Goal: Task Accomplishment & Management: Use online tool/utility

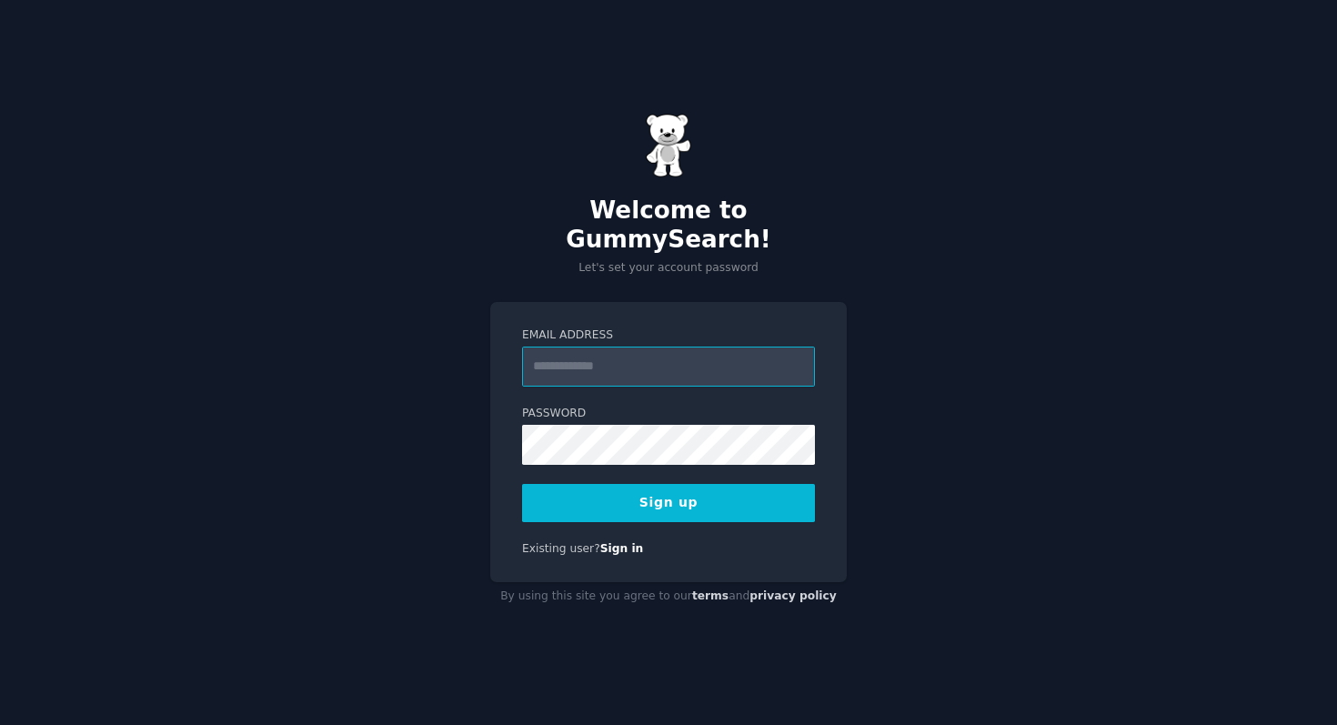
click at [606, 348] on input "Email Address" at bounding box center [668, 367] width 293 height 40
type input "**********"
click at [755, 505] on button "Sign up" at bounding box center [668, 503] width 293 height 38
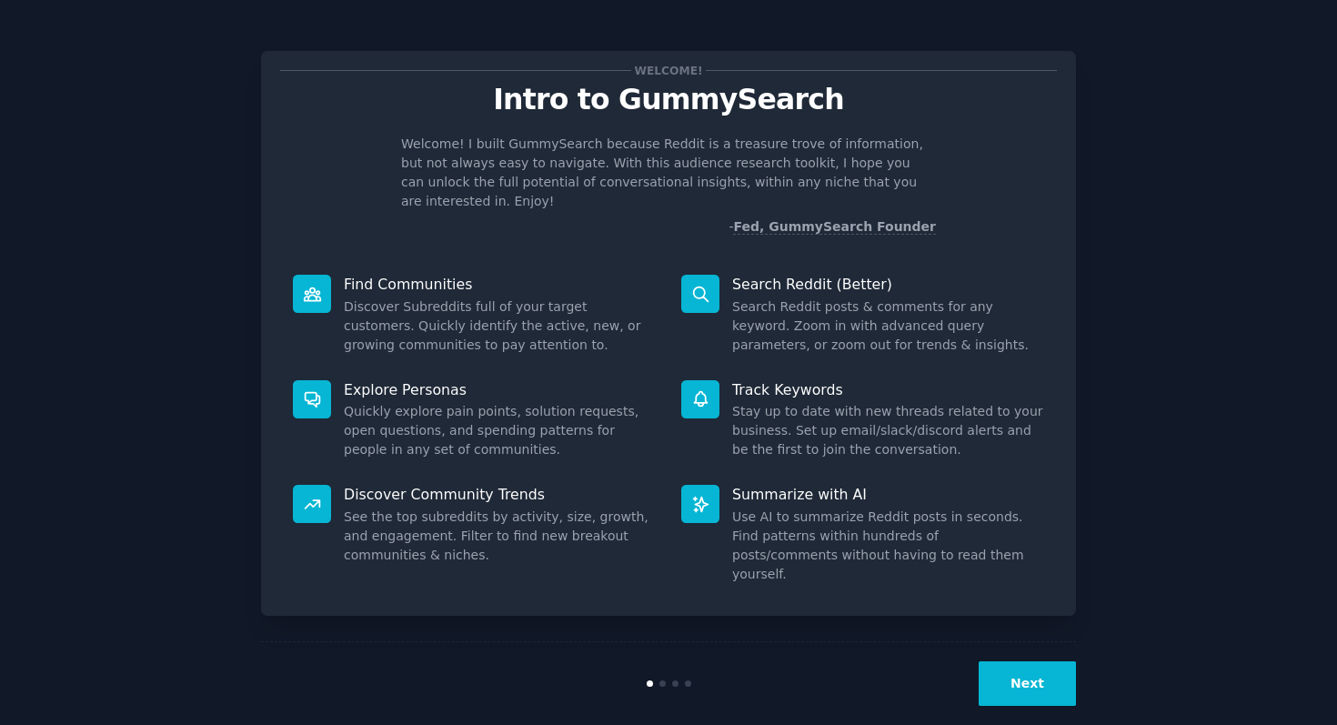
click at [404, 299] on dd "Discover Subreddits full of your target customers. Quickly identify the active,…" at bounding box center [500, 325] width 312 height 57
click at [1041, 641] on div "Next" at bounding box center [668, 683] width 815 height 84
click at [1041, 661] on button "Next" at bounding box center [1027, 683] width 97 height 45
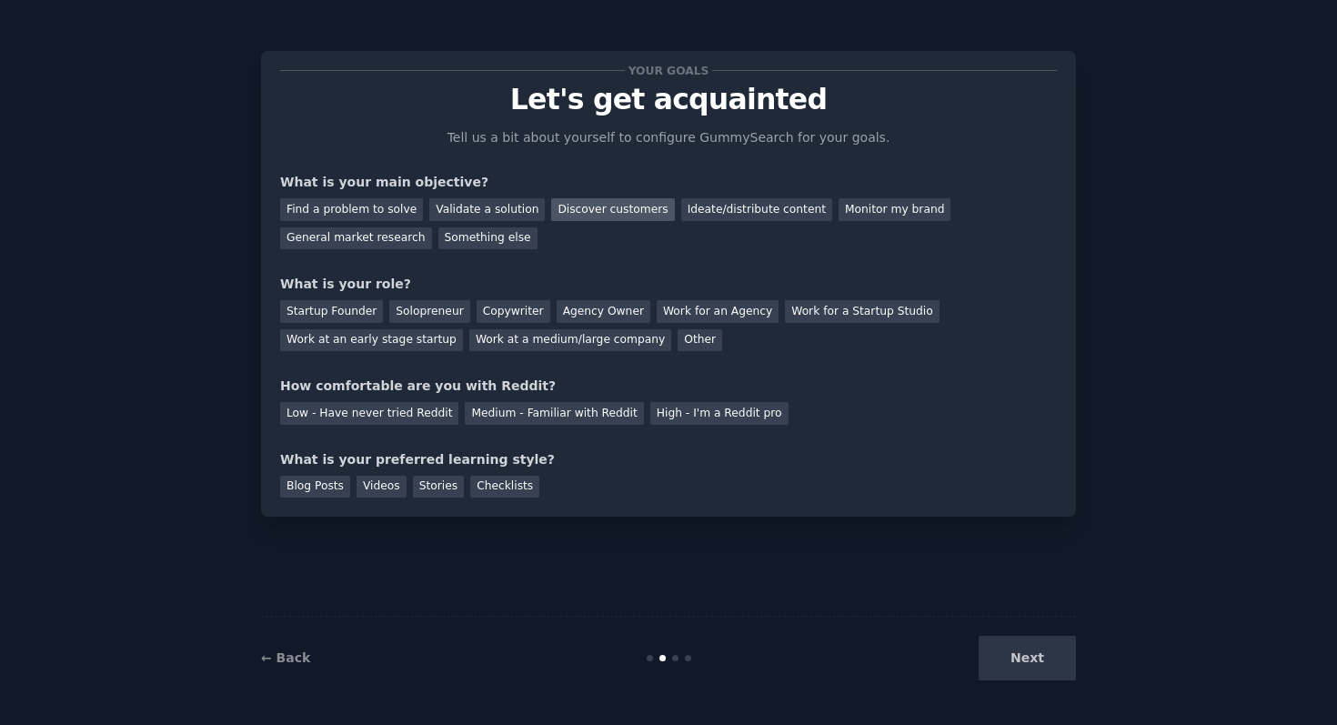
click at [639, 212] on div "Discover customers" at bounding box center [612, 209] width 123 height 23
click at [740, 219] on div "Ideate/distribute content" at bounding box center [756, 209] width 151 height 23
click at [414, 332] on div "Work at an early stage startup" at bounding box center [371, 340] width 183 height 23
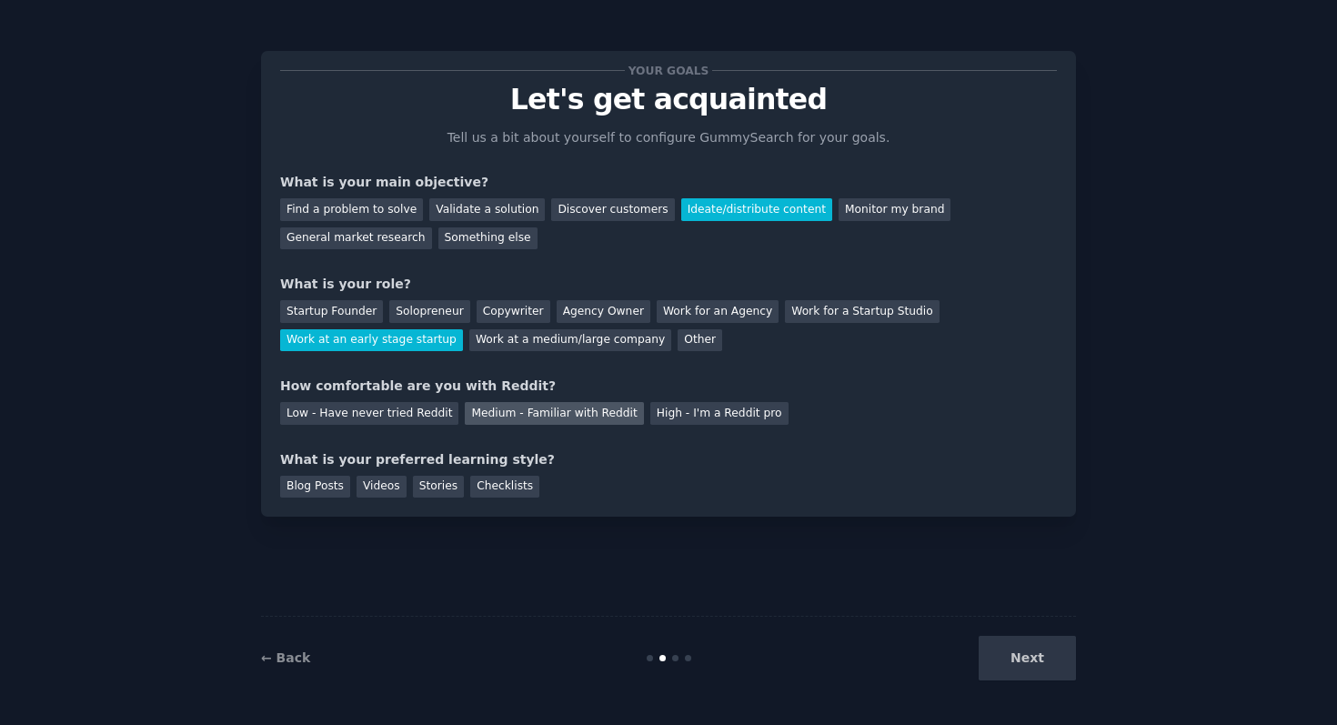
click at [578, 417] on div "Medium - Familiar with Reddit" at bounding box center [554, 413] width 178 height 23
click at [335, 496] on div "Blog Posts" at bounding box center [315, 487] width 70 height 23
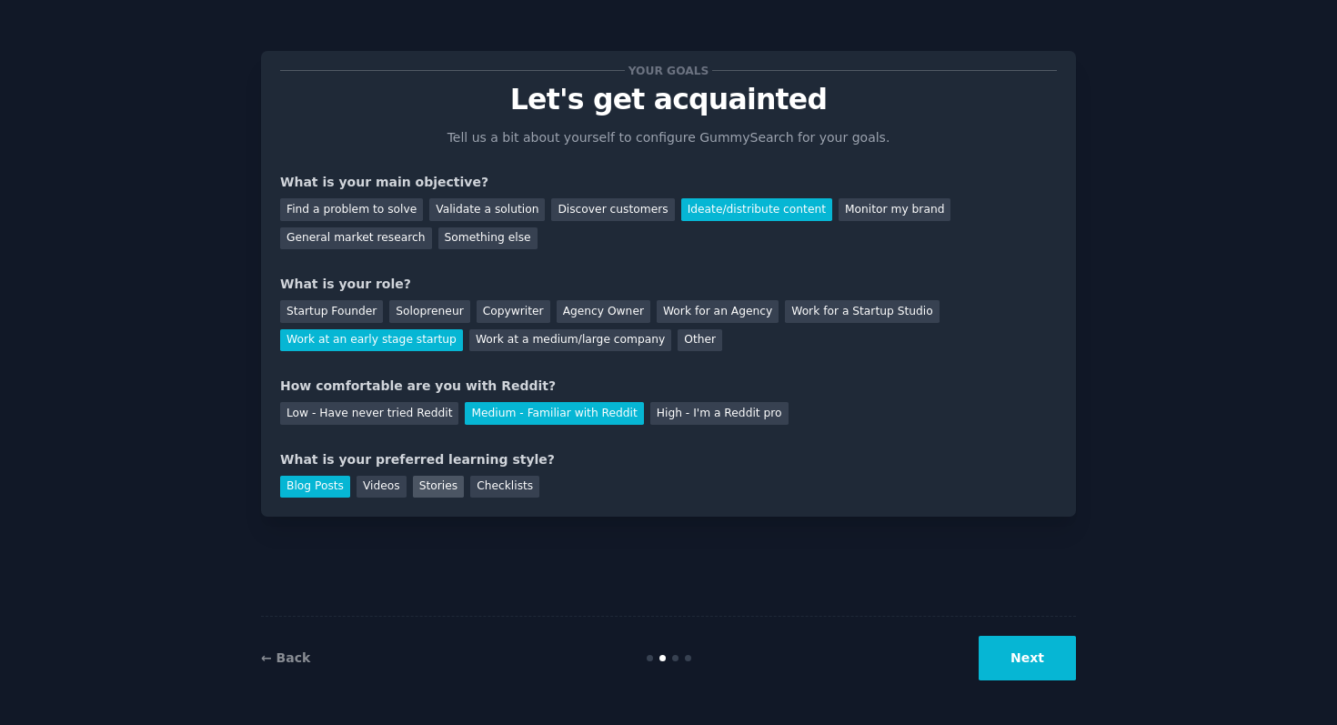
click at [419, 491] on div "Stories" at bounding box center [438, 487] width 51 height 23
click at [1028, 680] on div "← Back Next" at bounding box center [668, 658] width 815 height 84
click at [1021, 645] on button "Next" at bounding box center [1027, 658] width 97 height 45
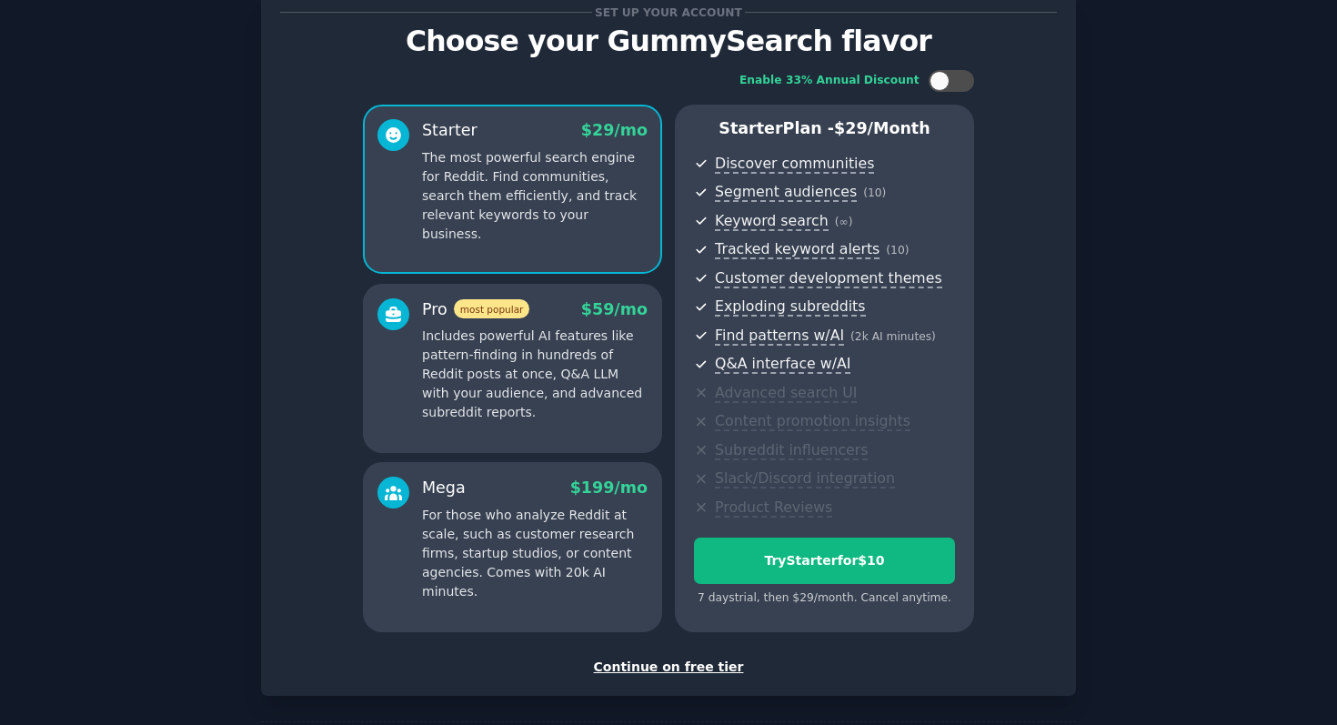
scroll to position [54, 0]
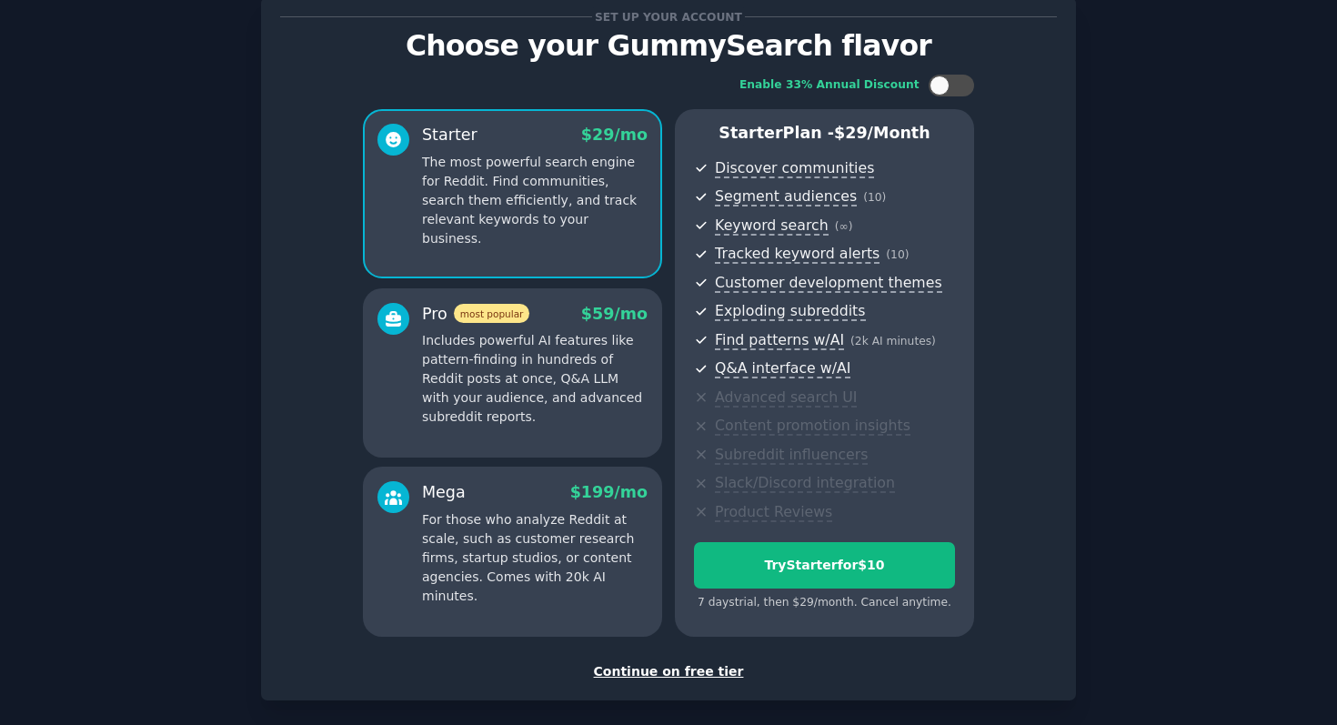
click at [669, 683] on div "Set up your account Choose your GummySearch flavor Enable 33% Annual Discount S…" at bounding box center [668, 348] width 815 height 703
click at [669, 668] on div "Continue on free tier" at bounding box center [668, 671] width 777 height 19
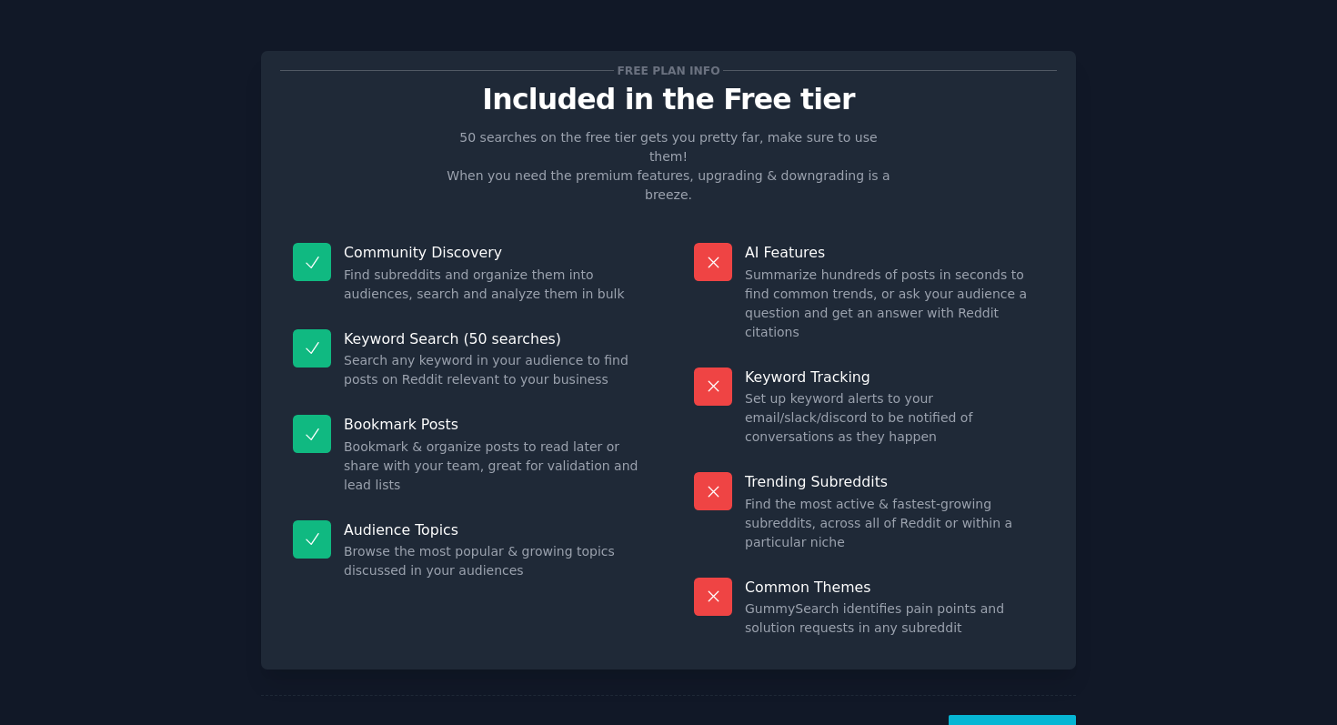
click at [511, 100] on p "Included in the Free tier" at bounding box center [668, 100] width 777 height 32
click at [1029, 715] on button "Let's Go!" at bounding box center [1012, 737] width 127 height 45
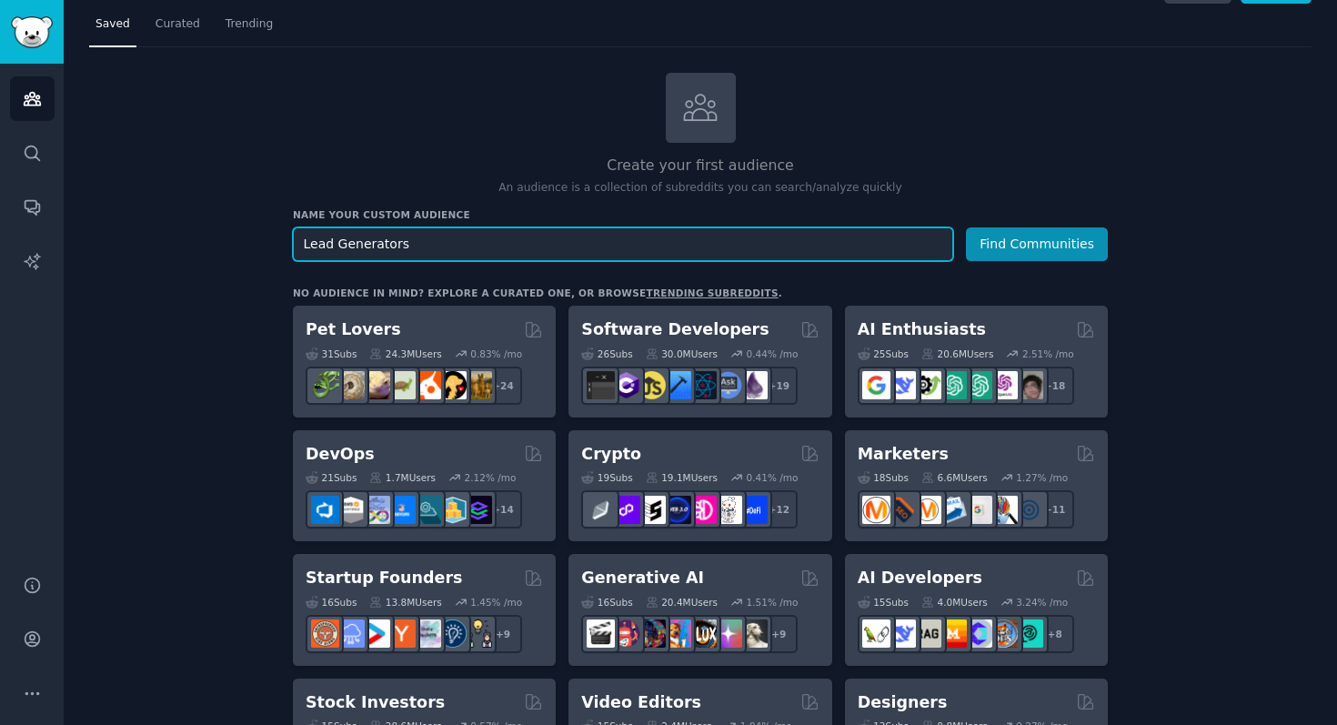
scroll to position [45, 0]
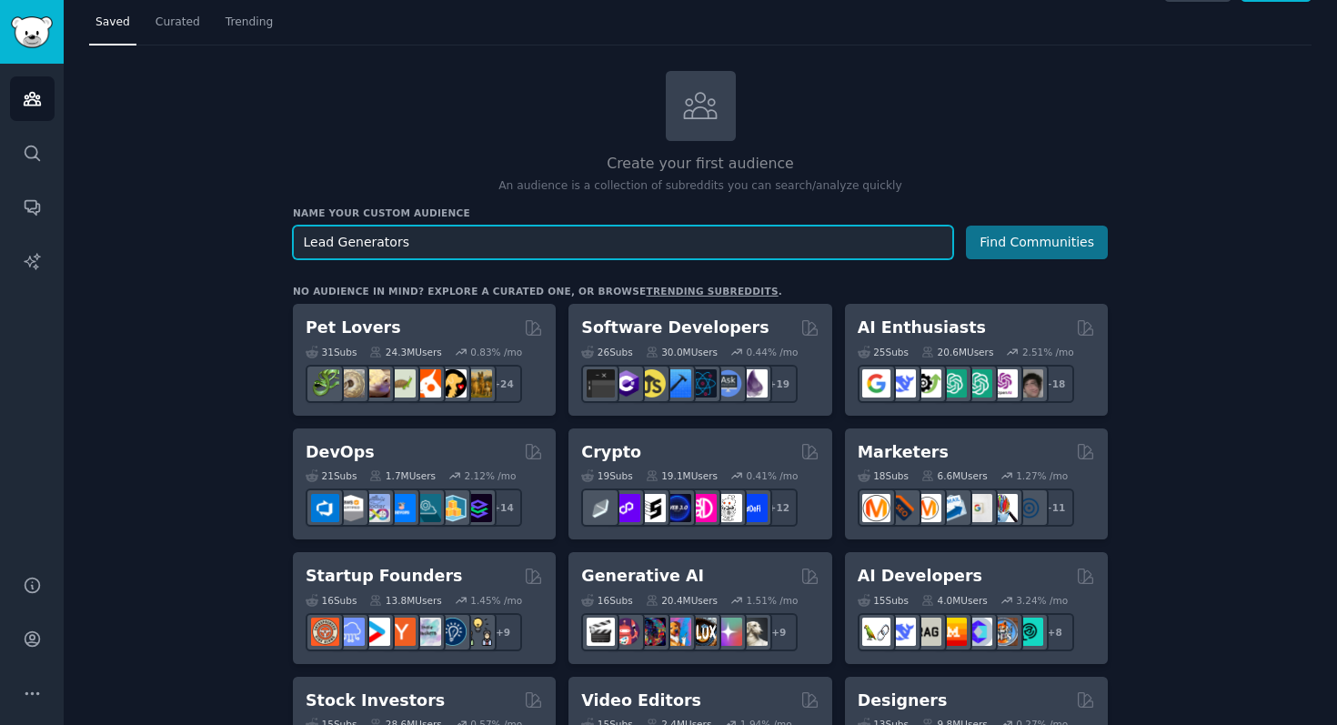
type input "Lead Generators"
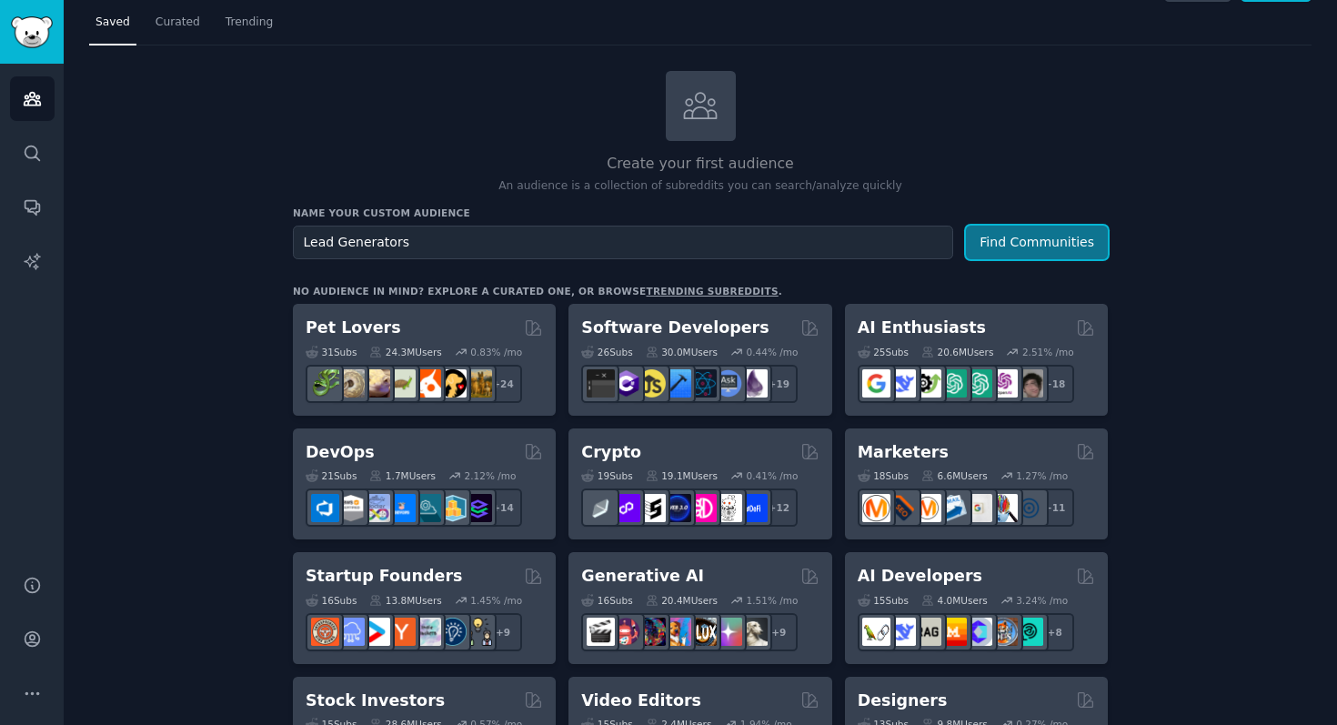
click at [1036, 245] on button "Find Communities" at bounding box center [1037, 243] width 142 height 34
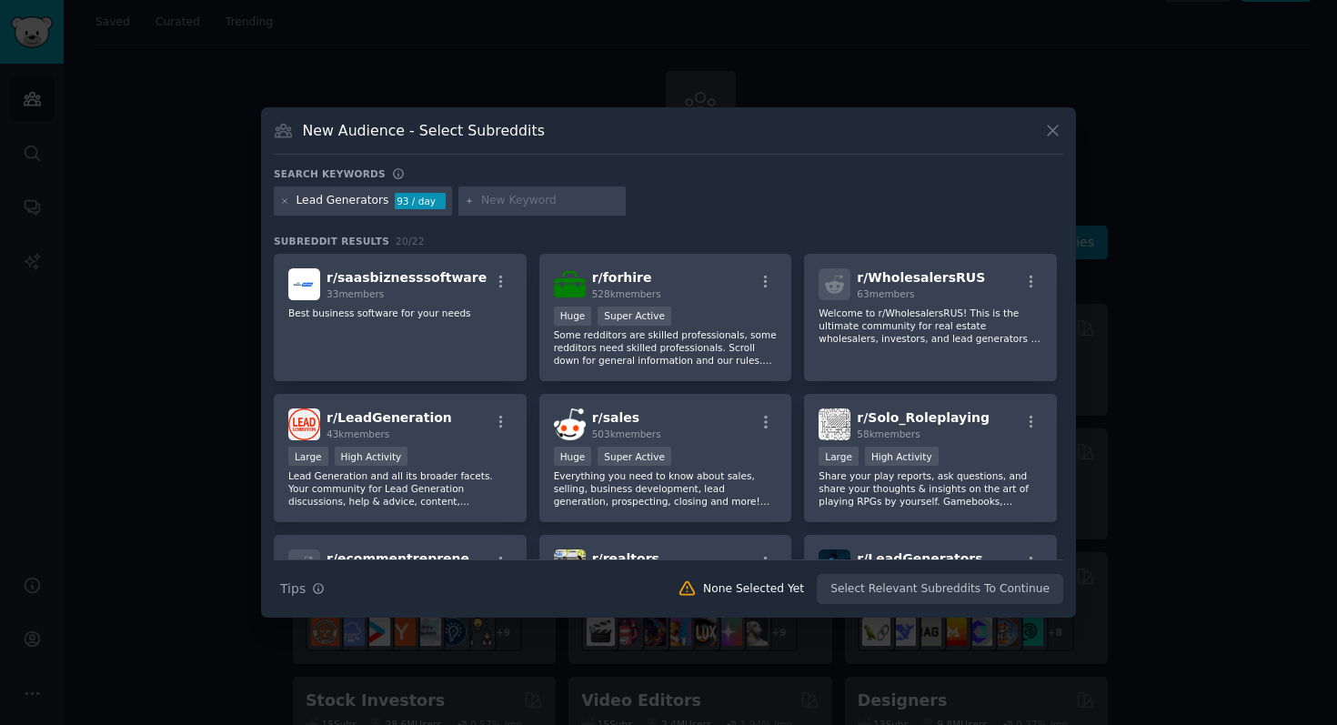
click at [510, 202] on input "text" at bounding box center [550, 201] width 138 height 16
click at [527, 200] on input "reddit oureach" at bounding box center [550, 201] width 138 height 16
type input "reddit outreach"
click at [464, 208] on div "reddit outreach" at bounding box center [541, 200] width 167 height 29
click at [693, 181] on div "Search keywords" at bounding box center [668, 176] width 789 height 19
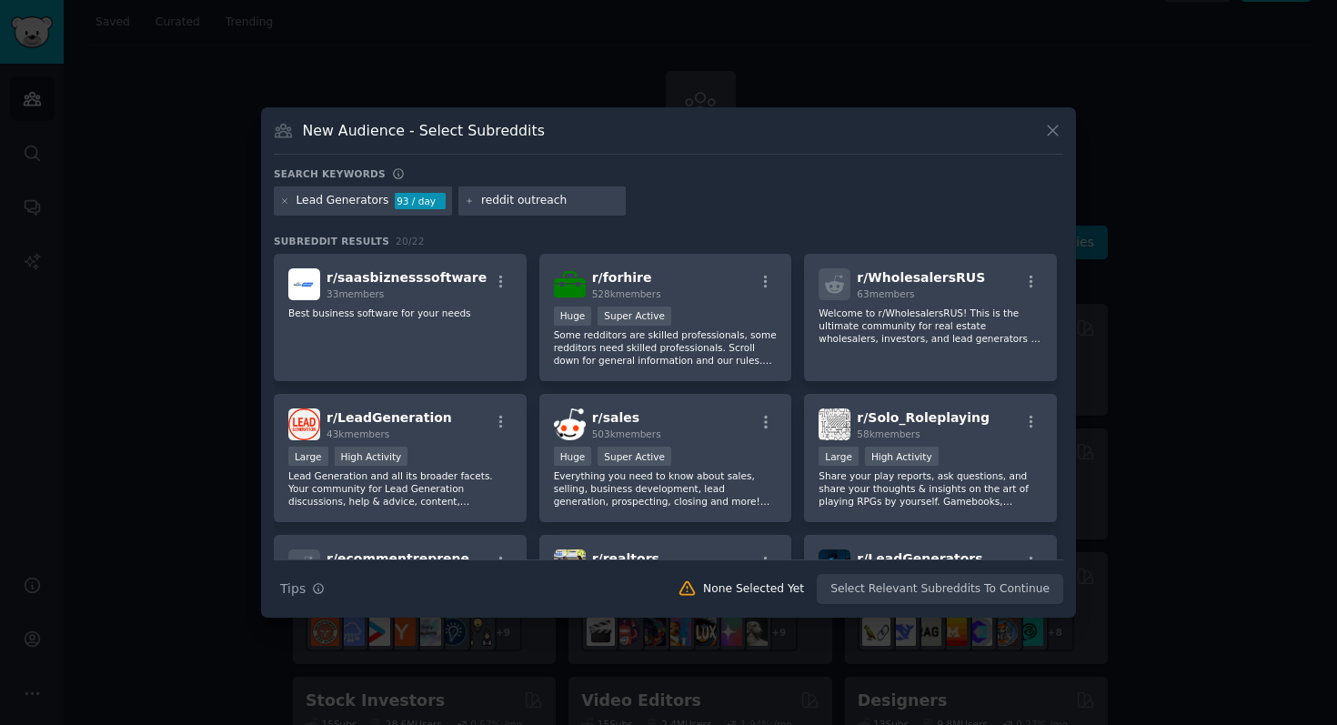
click at [641, 207] on div "Lead Generators 93 / day reddit outreach" at bounding box center [668, 203] width 789 height 35
click at [508, 199] on input "reddit outreach" at bounding box center [550, 201] width 138 height 16
click at [588, 206] on input "reddit outreach" at bounding box center [550, 201] width 138 height 16
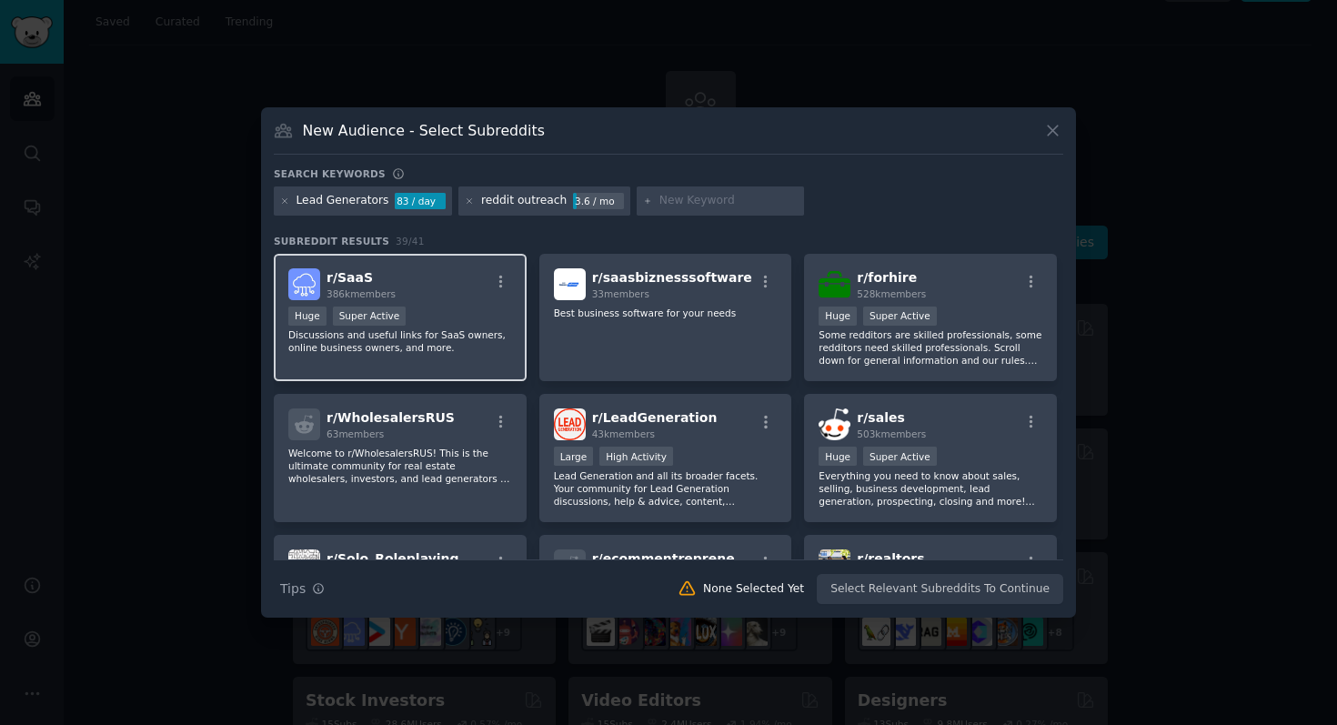
click at [461, 287] on div "r/ SaaS 386k members" at bounding box center [400, 284] width 224 height 32
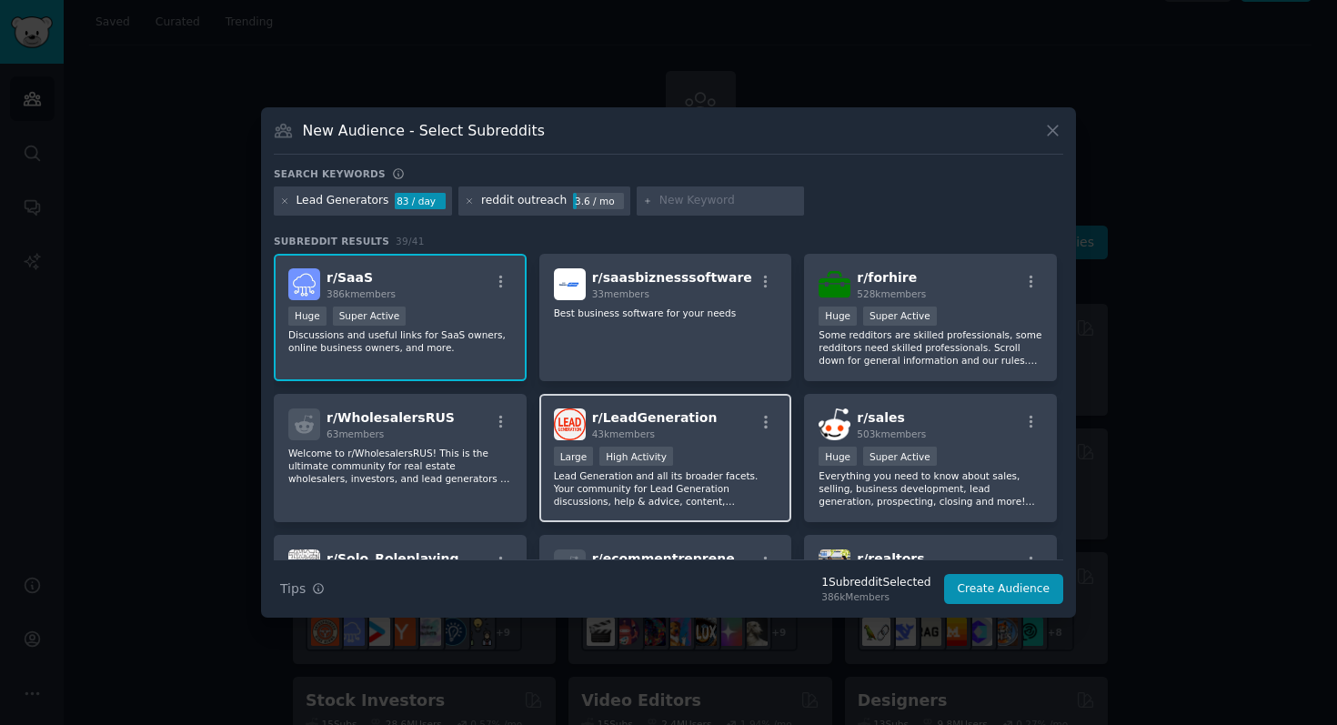
click at [689, 444] on div "r/ LeadGeneration 43k members Large High Activity Lead Generation and all its b…" at bounding box center [665, 458] width 253 height 128
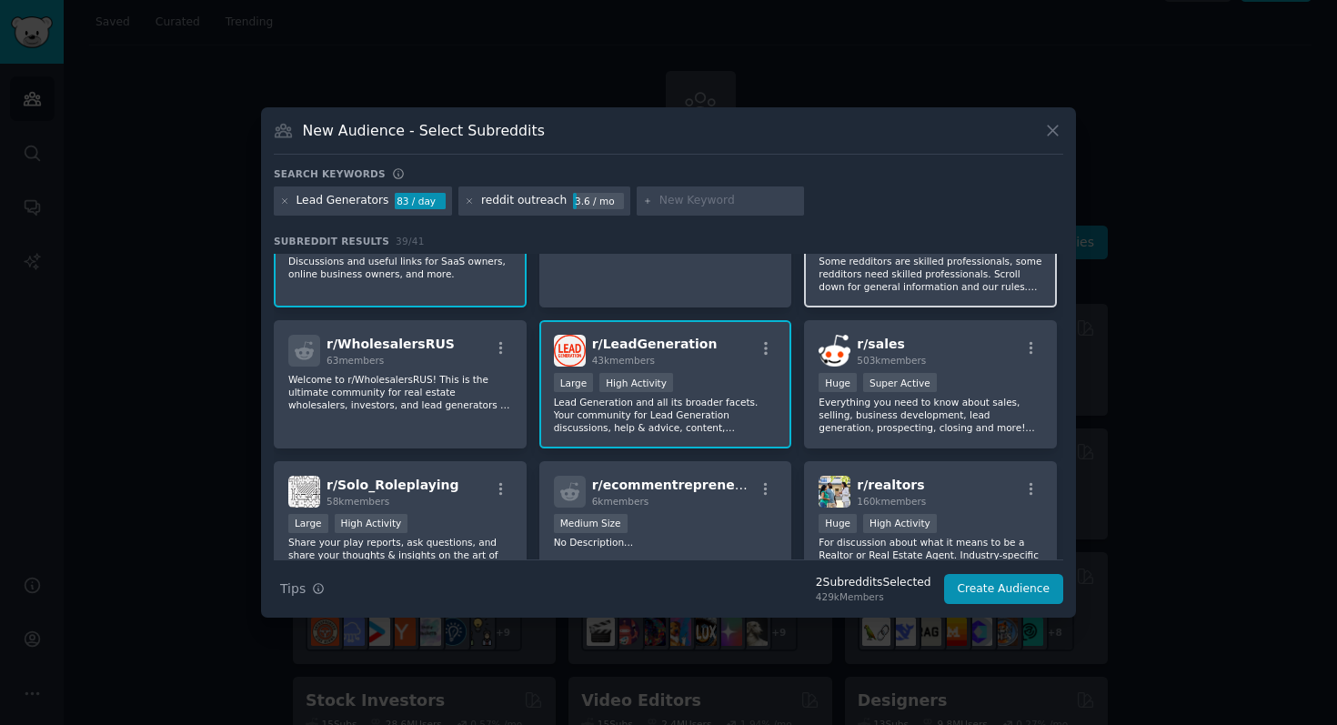
scroll to position [75, 0]
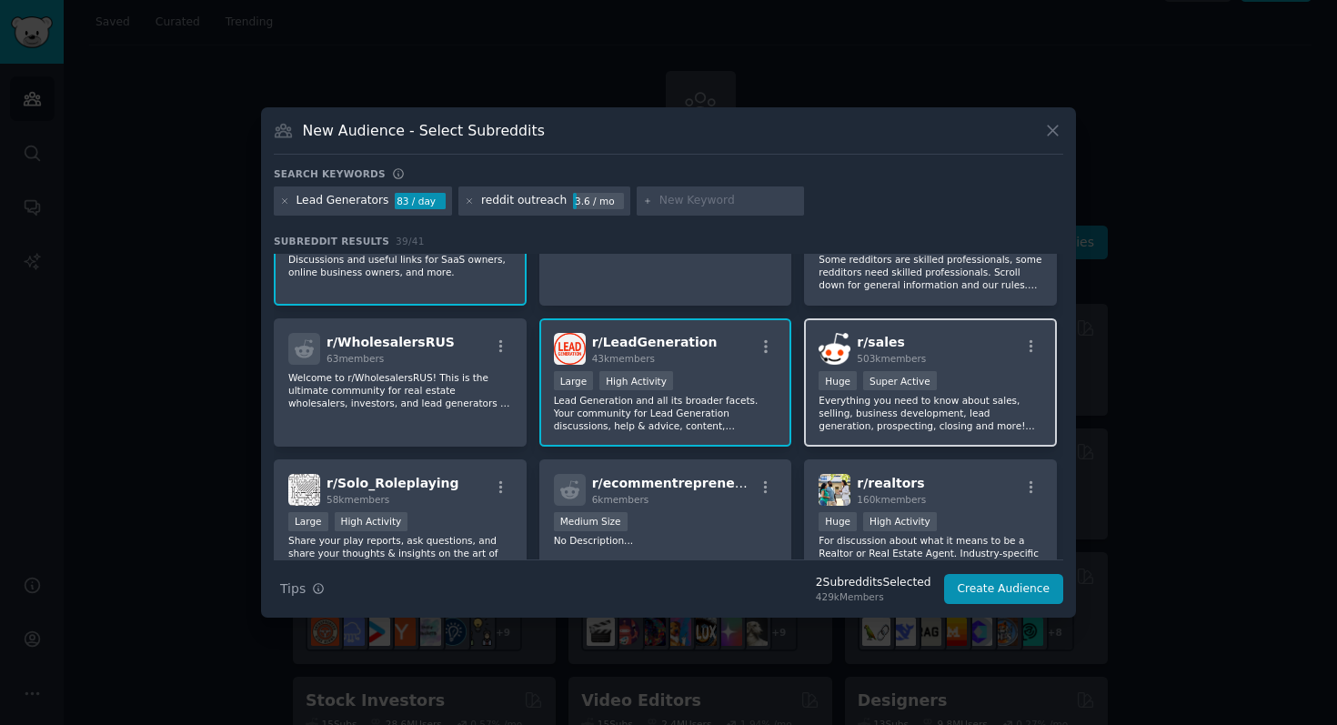
click at [948, 409] on p "Everything you need to know about sales, selling, business development, lead ge…" at bounding box center [931, 413] width 224 height 38
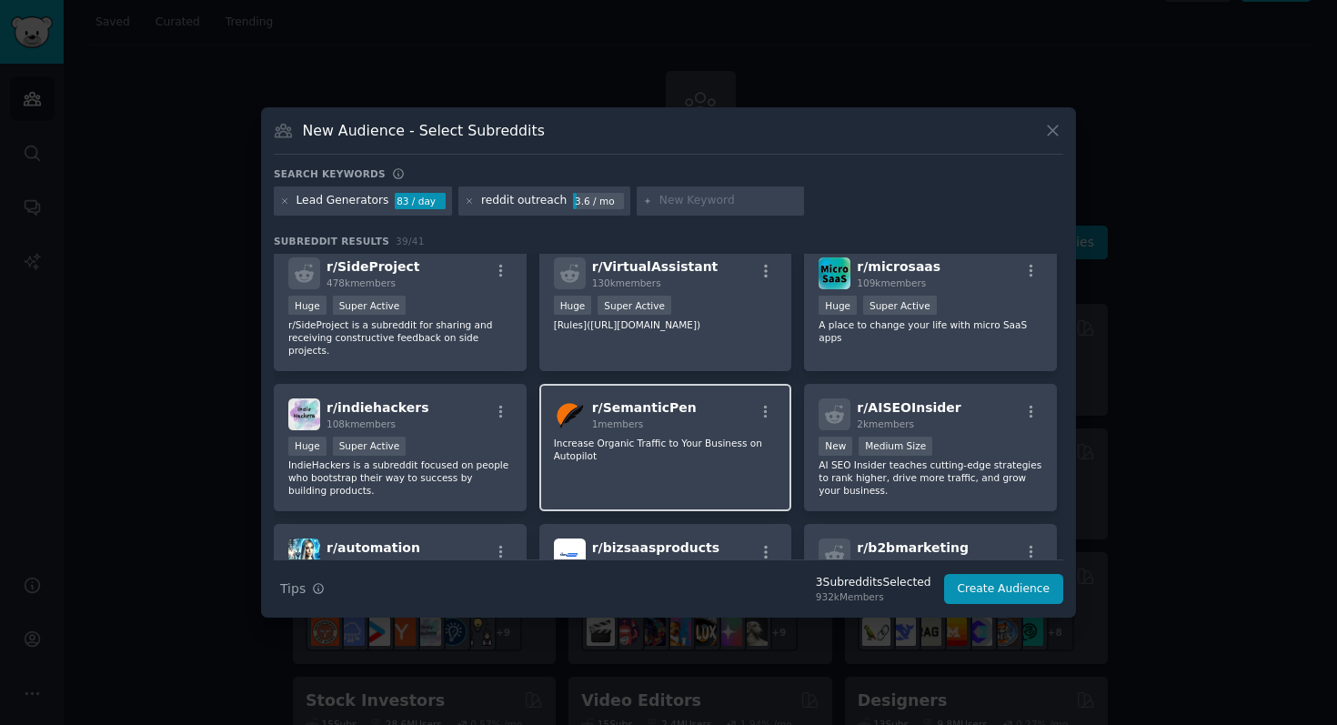
scroll to position [988, 0]
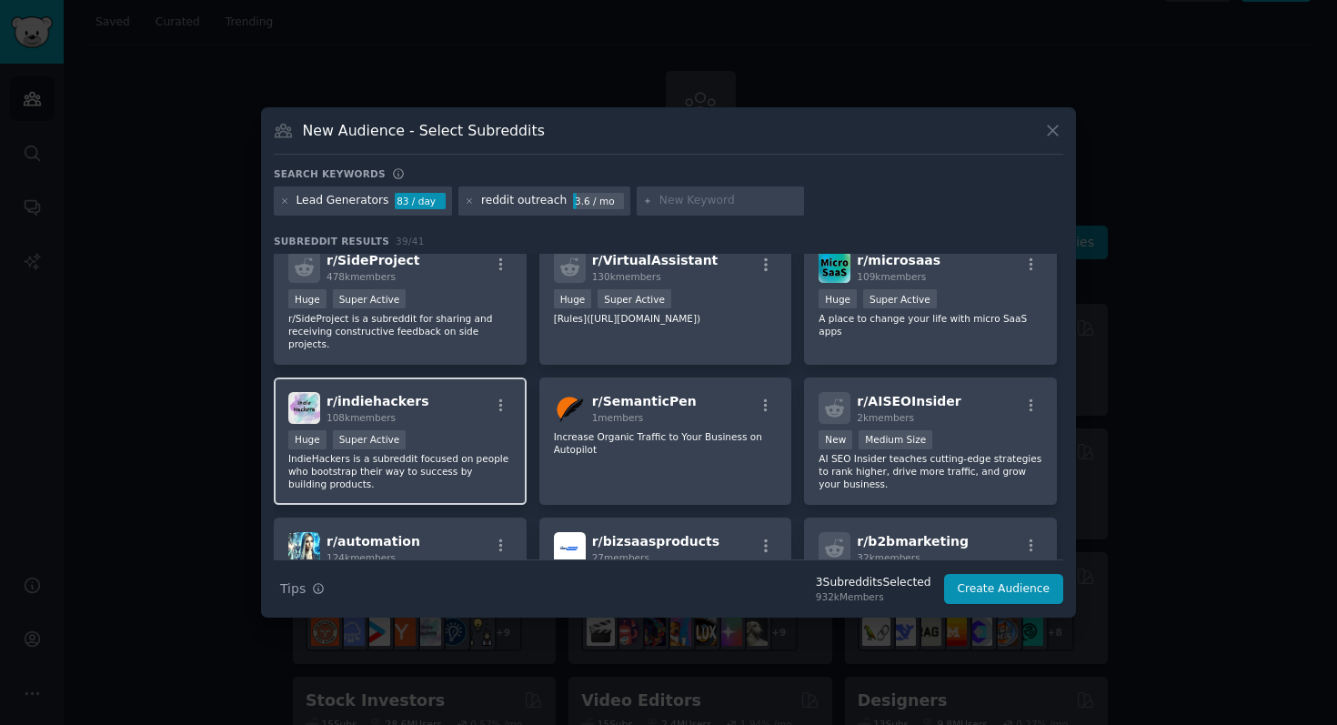
click at [450, 467] on p "IndieHackers is a subreddit focused on people who bootstrap their way to succes…" at bounding box center [400, 471] width 224 height 38
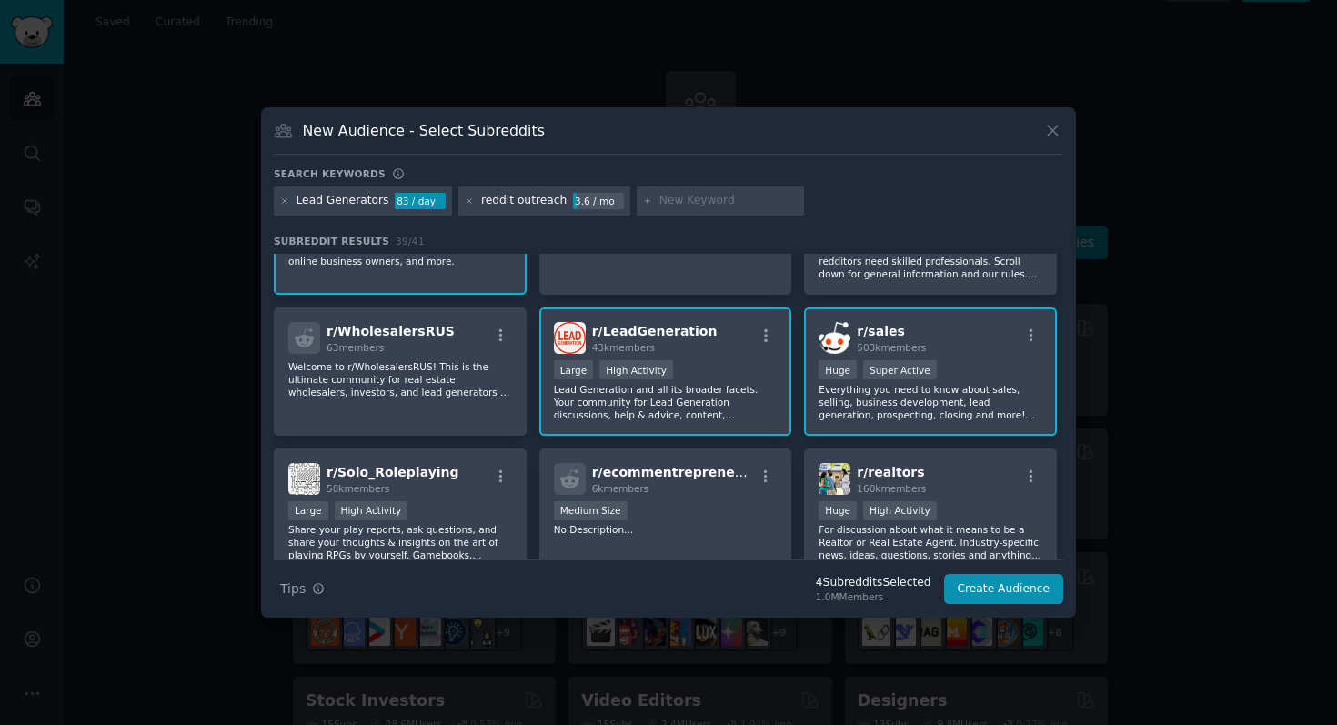
scroll to position [0, 0]
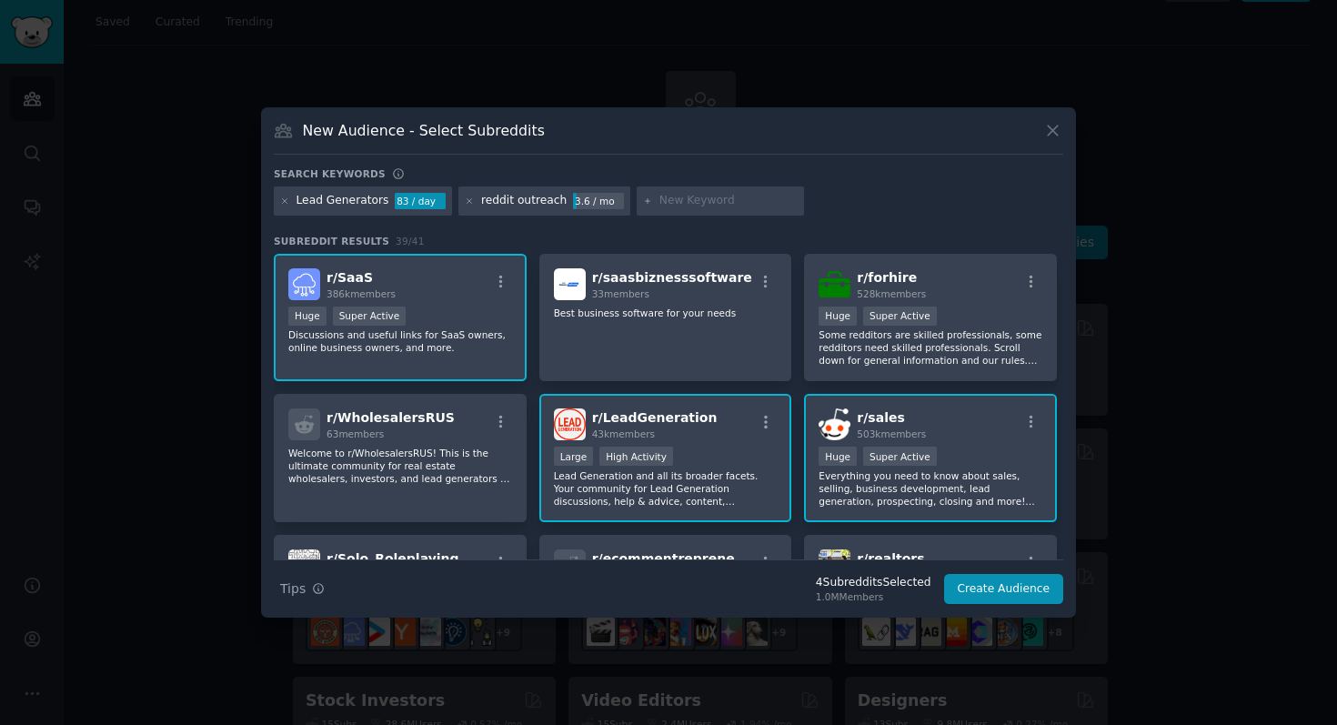
click at [672, 189] on div at bounding box center [720, 200] width 167 height 29
click at [672, 195] on input "text" at bounding box center [728, 201] width 138 height 16
type input "solo founders"
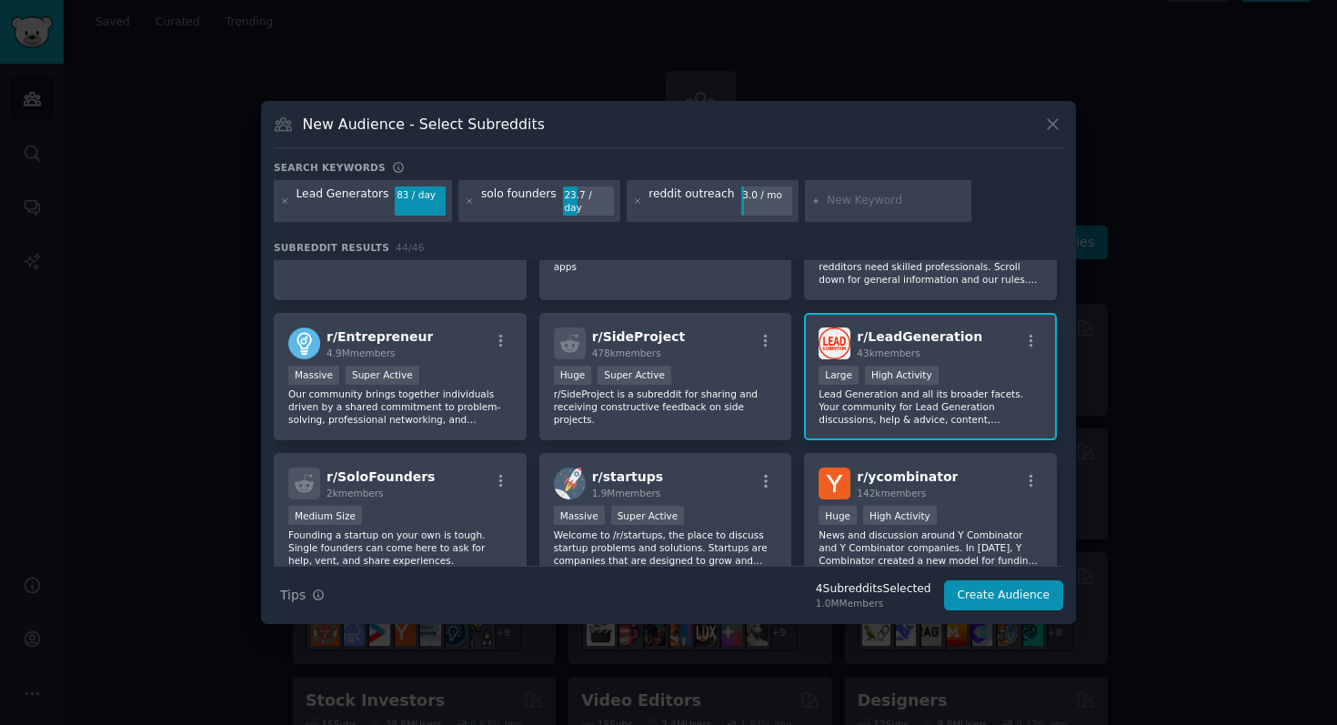
scroll to position [229, 0]
click at [466, 397] on p "Our community brings together individuals driven by a shared commitment to prob…" at bounding box center [400, 406] width 224 height 38
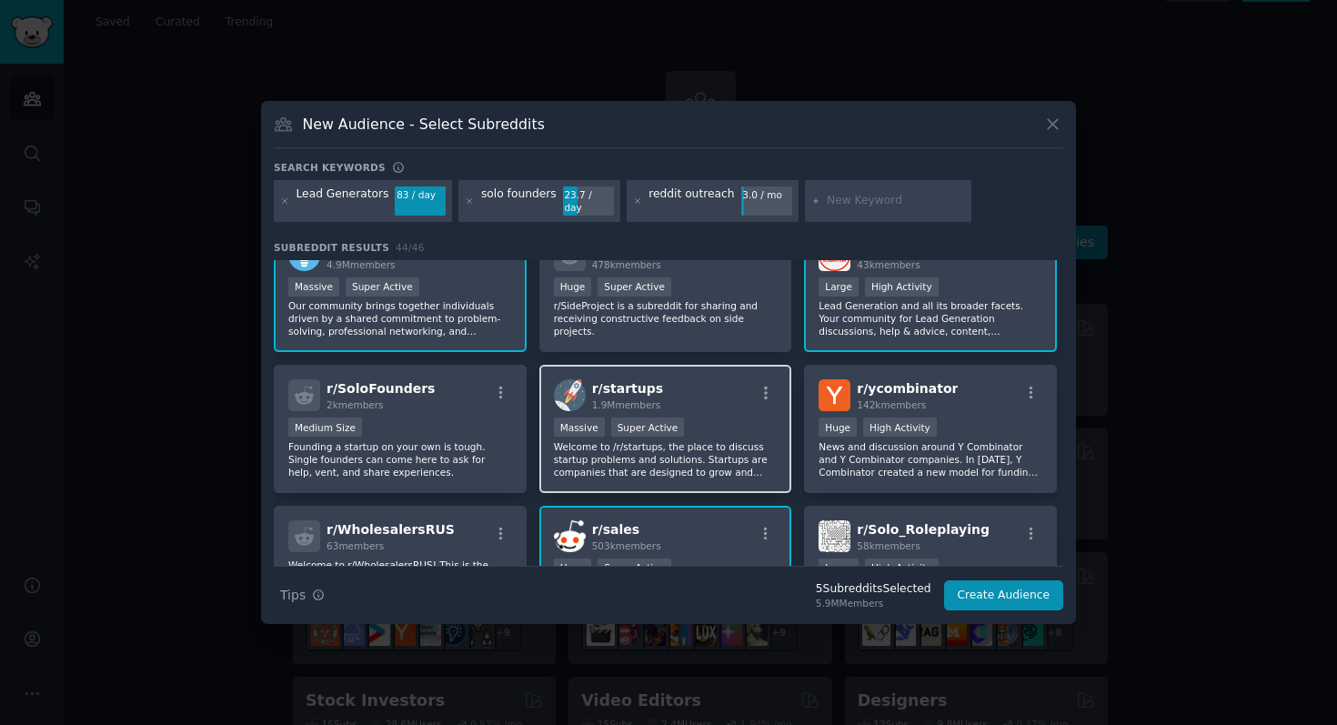
scroll to position [320, 0]
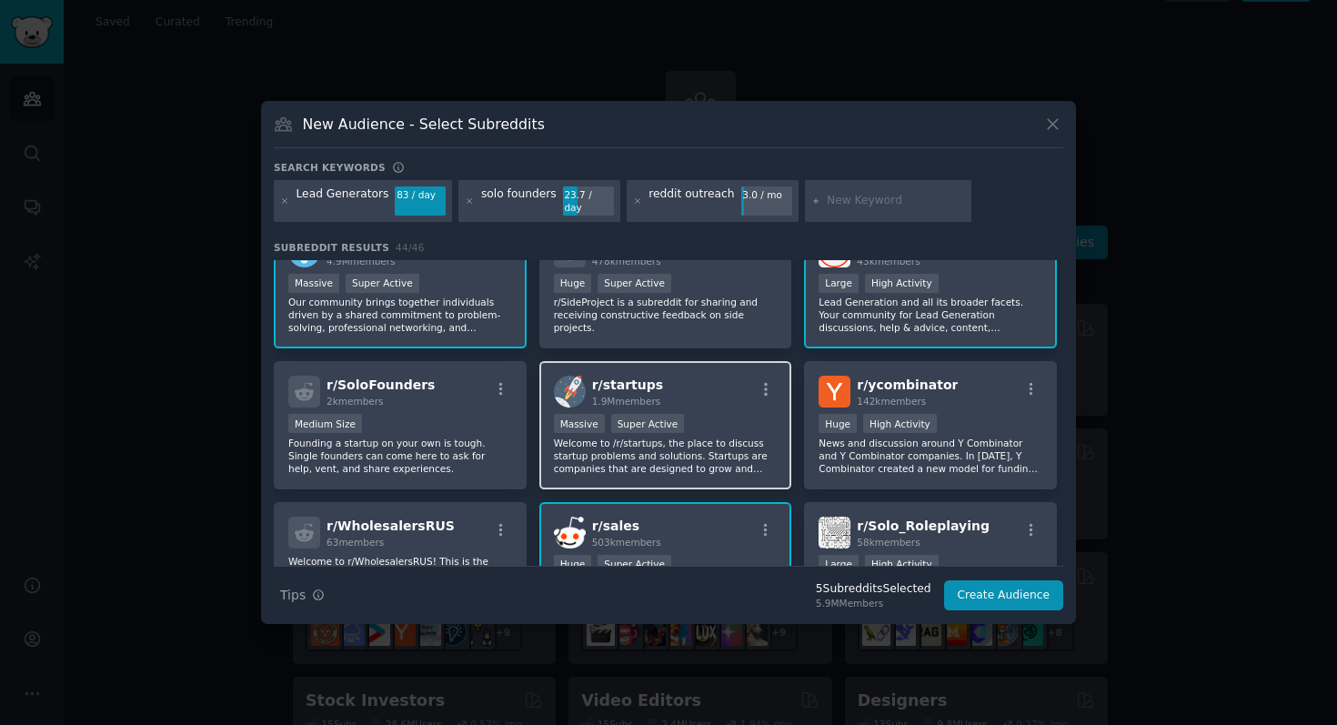
click at [747, 469] on div "r/ startups 1.9M members Massive Super Active Welcome to /r/startups, the place…" at bounding box center [665, 425] width 253 height 128
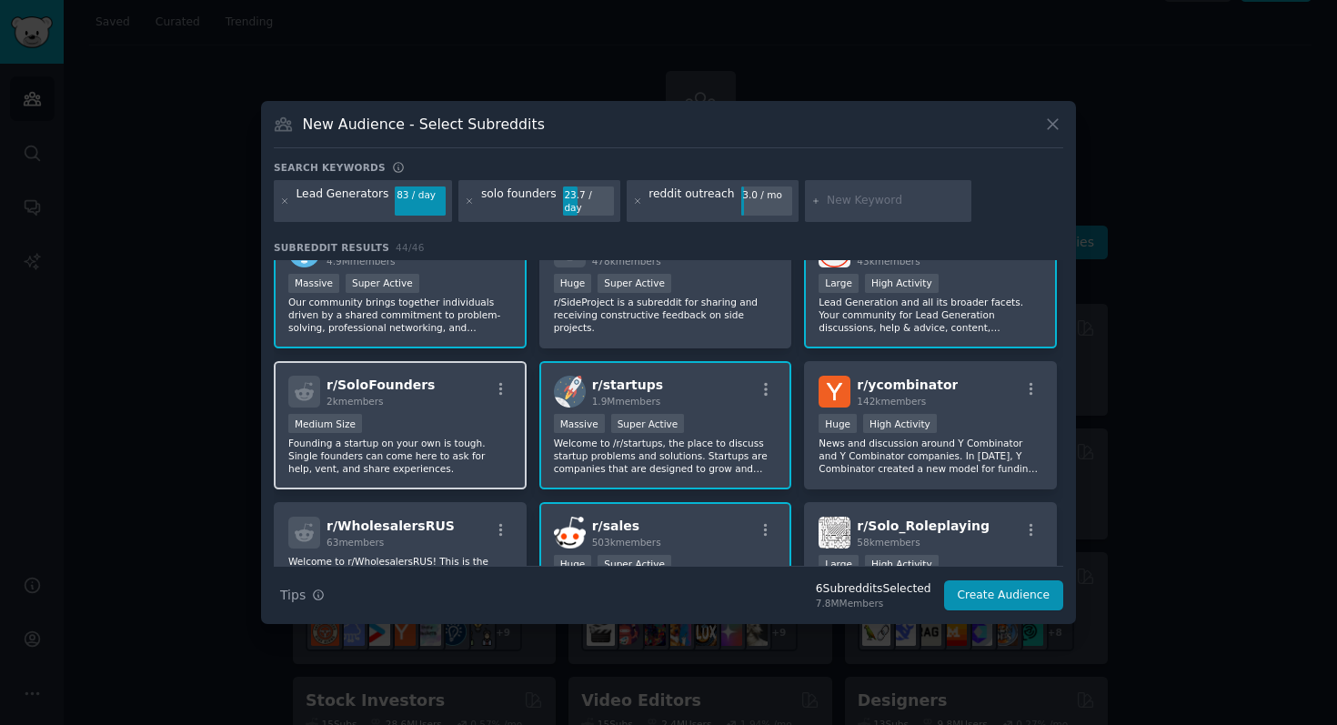
click at [485, 437] on p "Founding a startup on your own is tough. Single founders can come here to ask f…" at bounding box center [400, 456] width 224 height 38
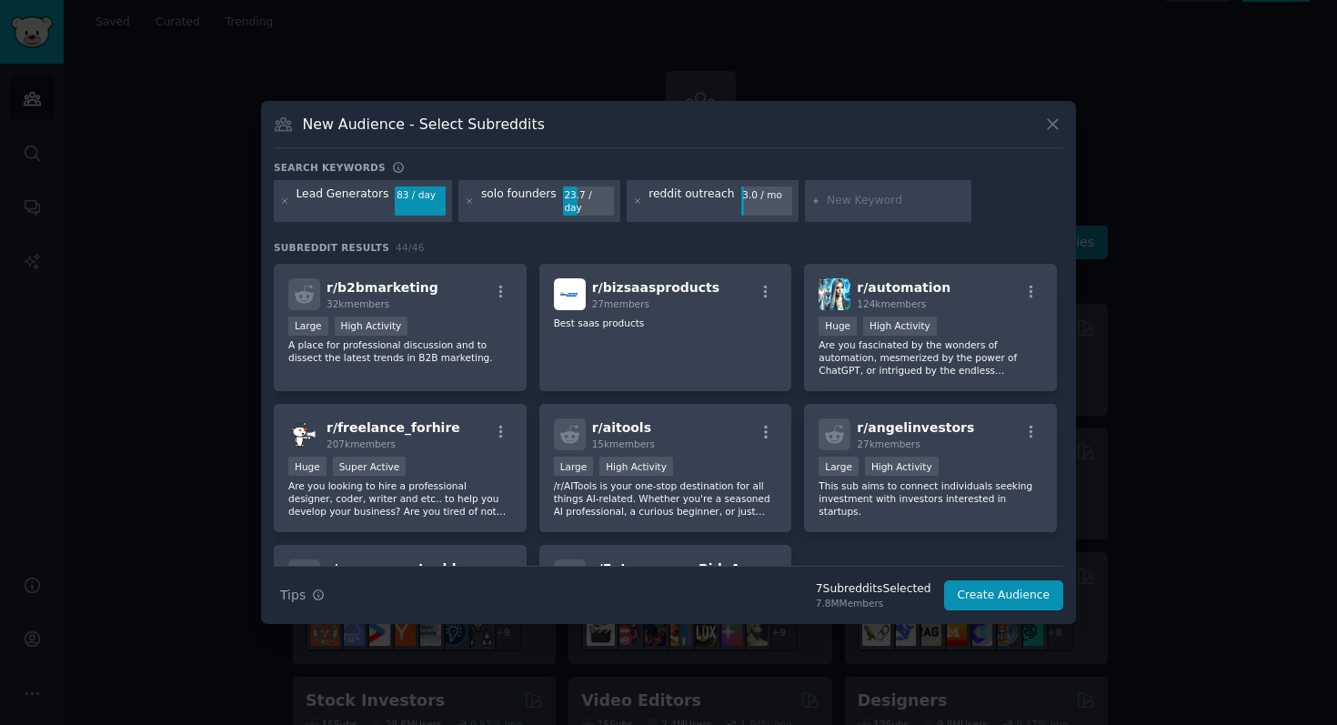
scroll to position [1685, 0]
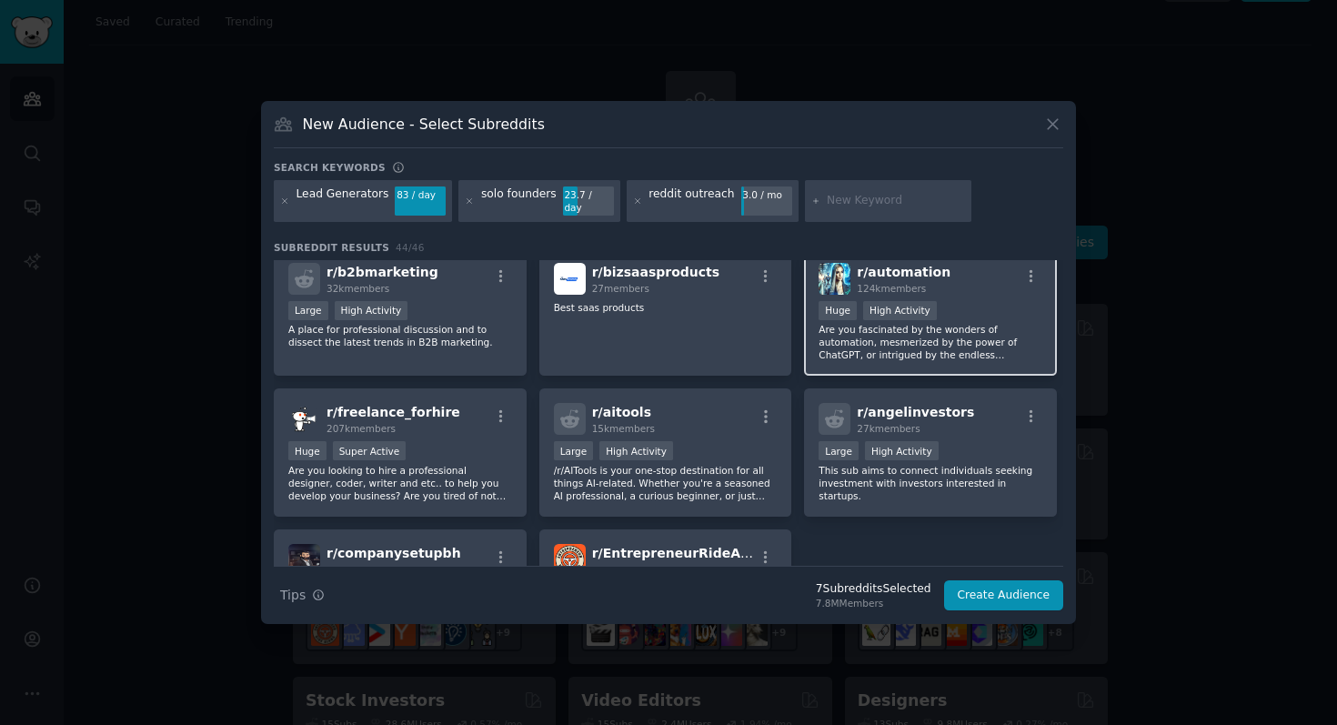
click at [980, 331] on p "Are you fascinated by the wonders of automation, mesmerized by the power of Cha…" at bounding box center [931, 342] width 224 height 38
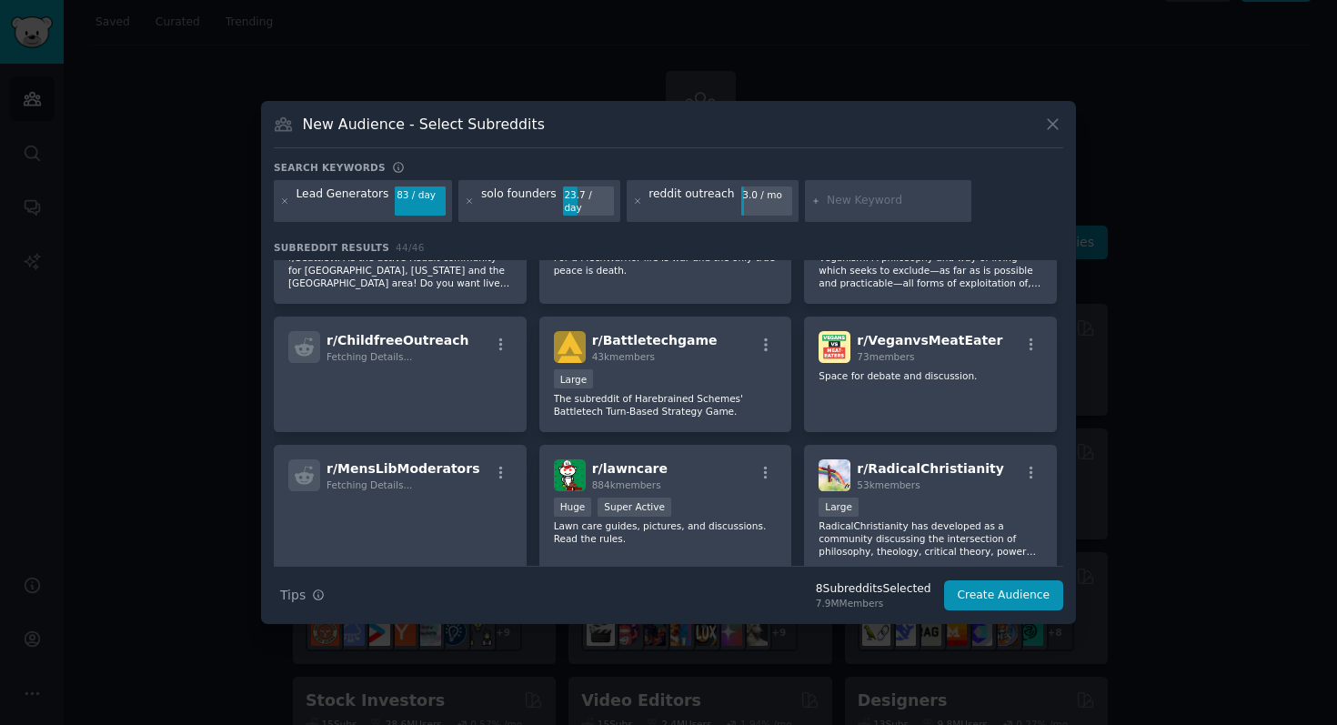
scroll to position [242, 0]
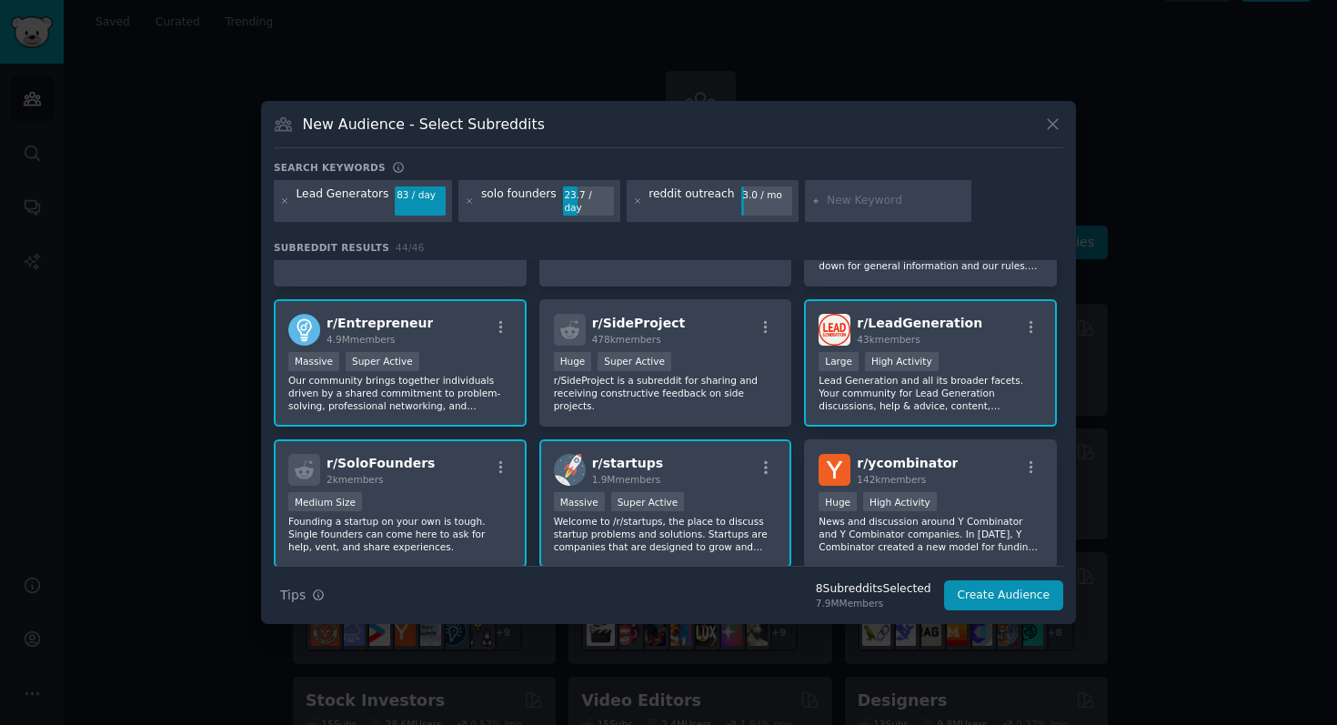
click at [833, 202] on input "text" at bounding box center [896, 201] width 138 height 16
type input "outreach tools"
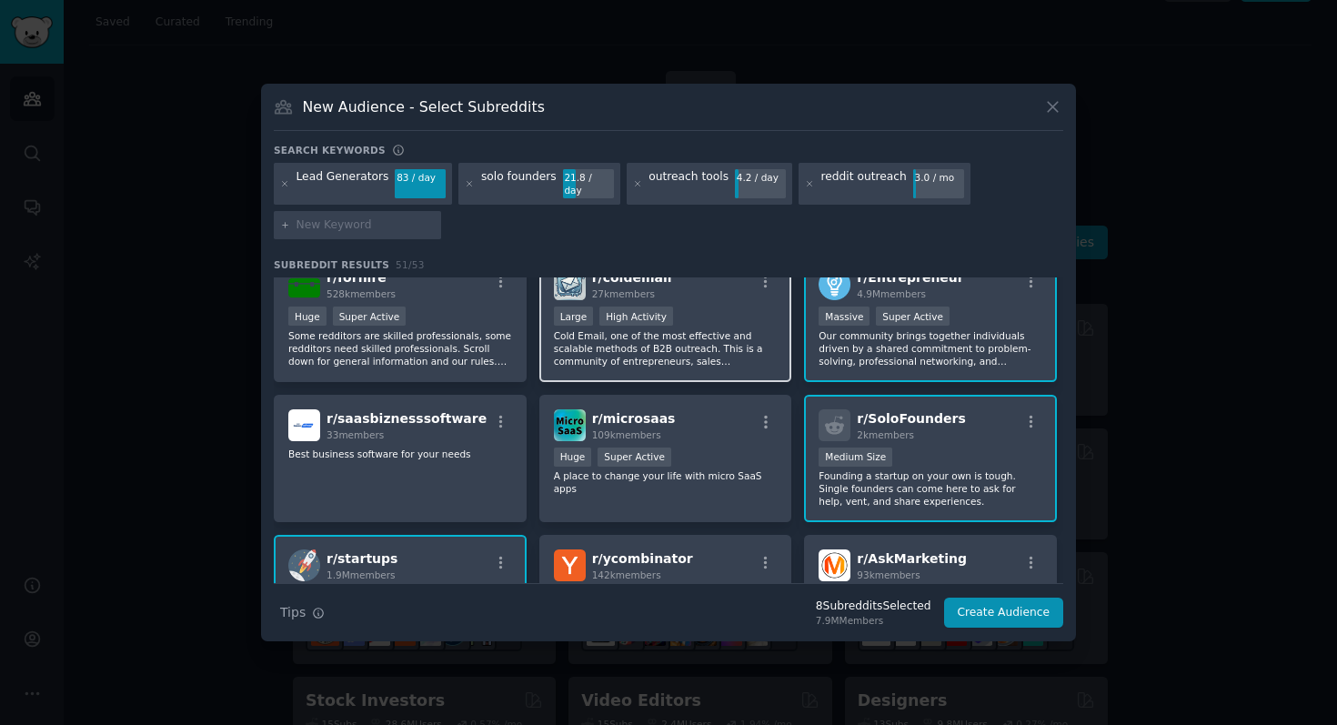
scroll to position [321, 0]
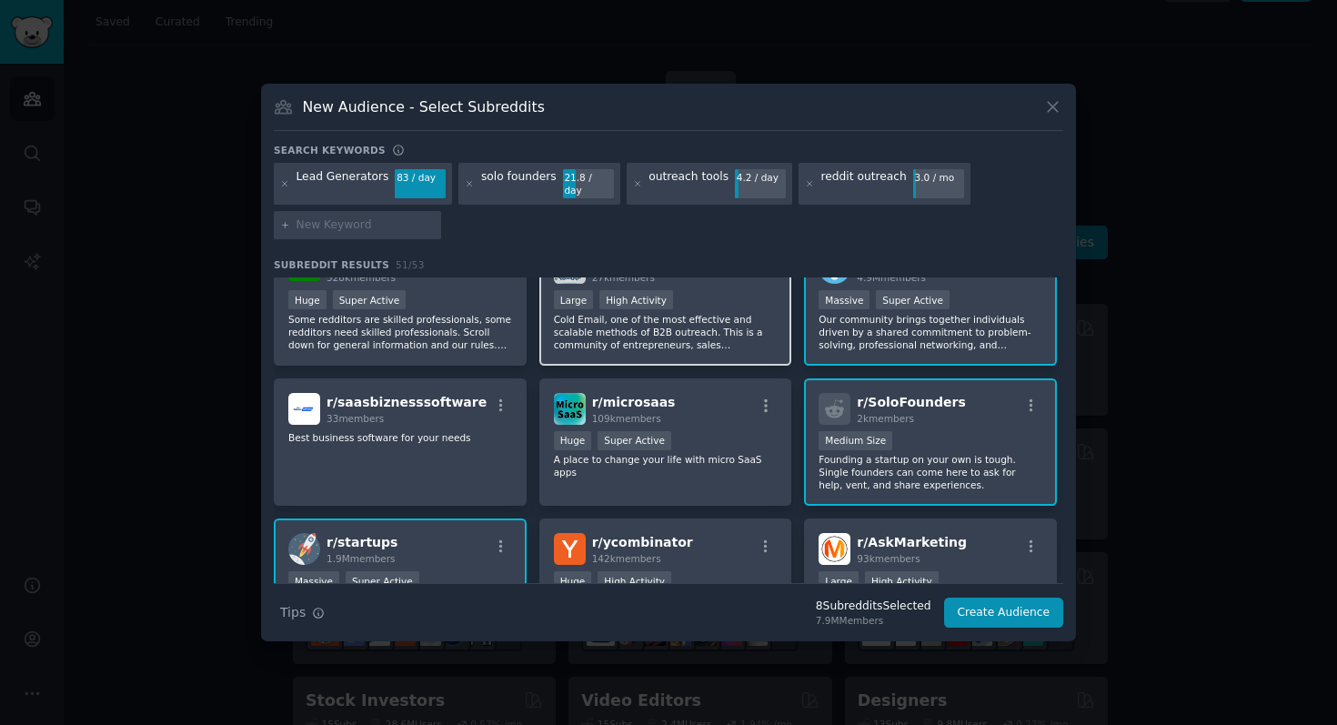
click at [725, 313] on p "Cold Email, one of the most effective and scalable methods of B2B outreach. Thi…" at bounding box center [666, 332] width 224 height 38
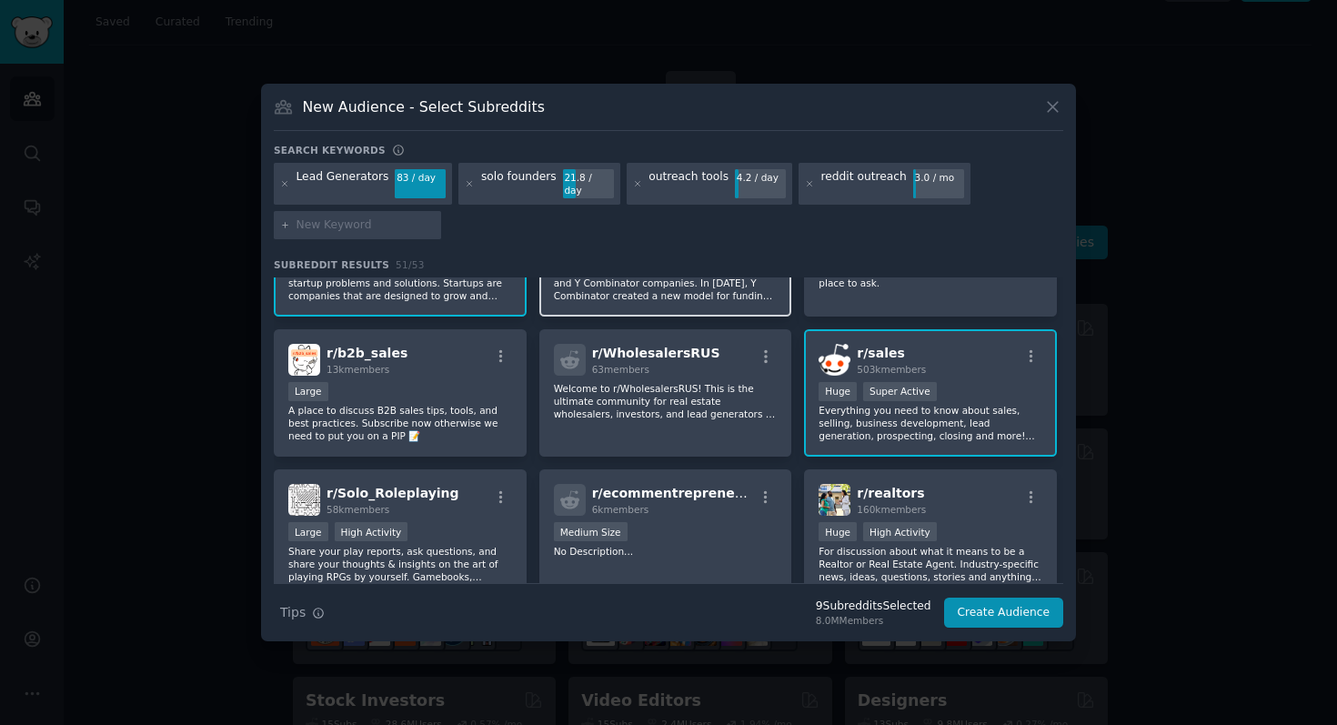
scroll to position [652, 0]
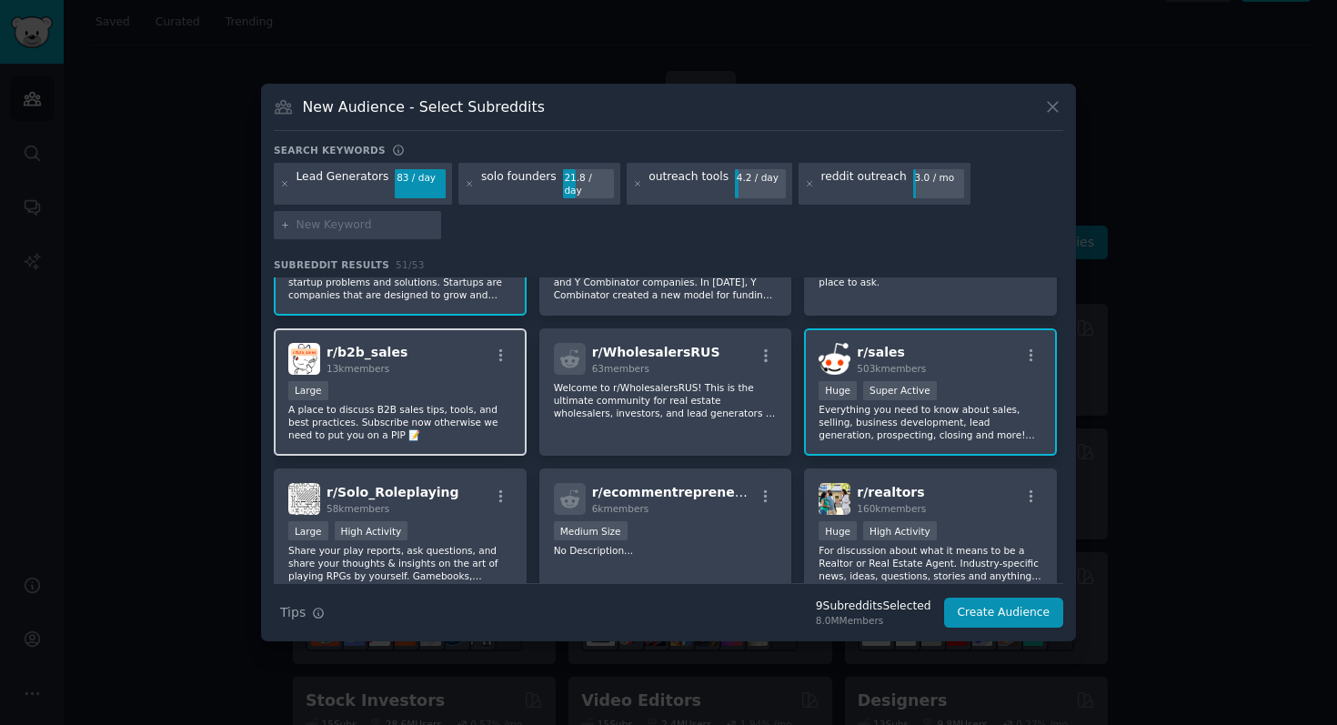
click at [456, 416] on p "A place to discuss B2B sales tips, tools, and best practices. Subscribe now oth…" at bounding box center [400, 422] width 224 height 38
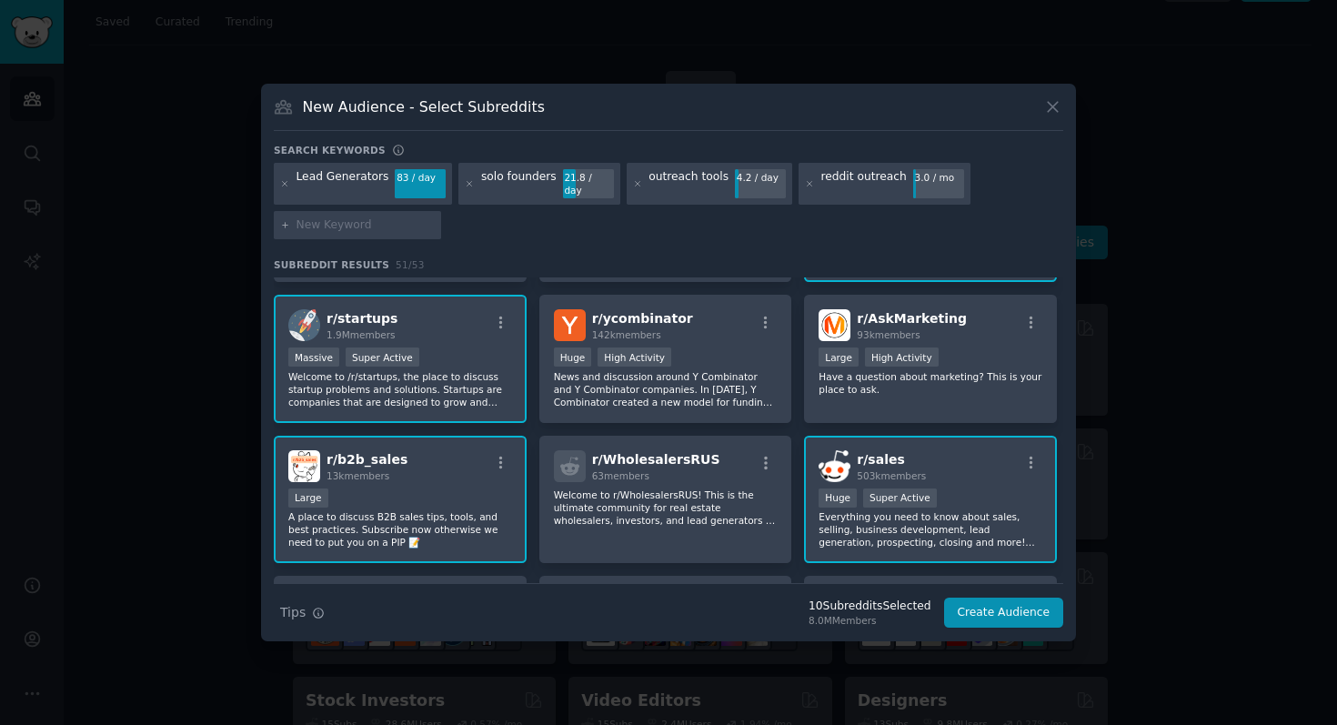
scroll to position [536, 0]
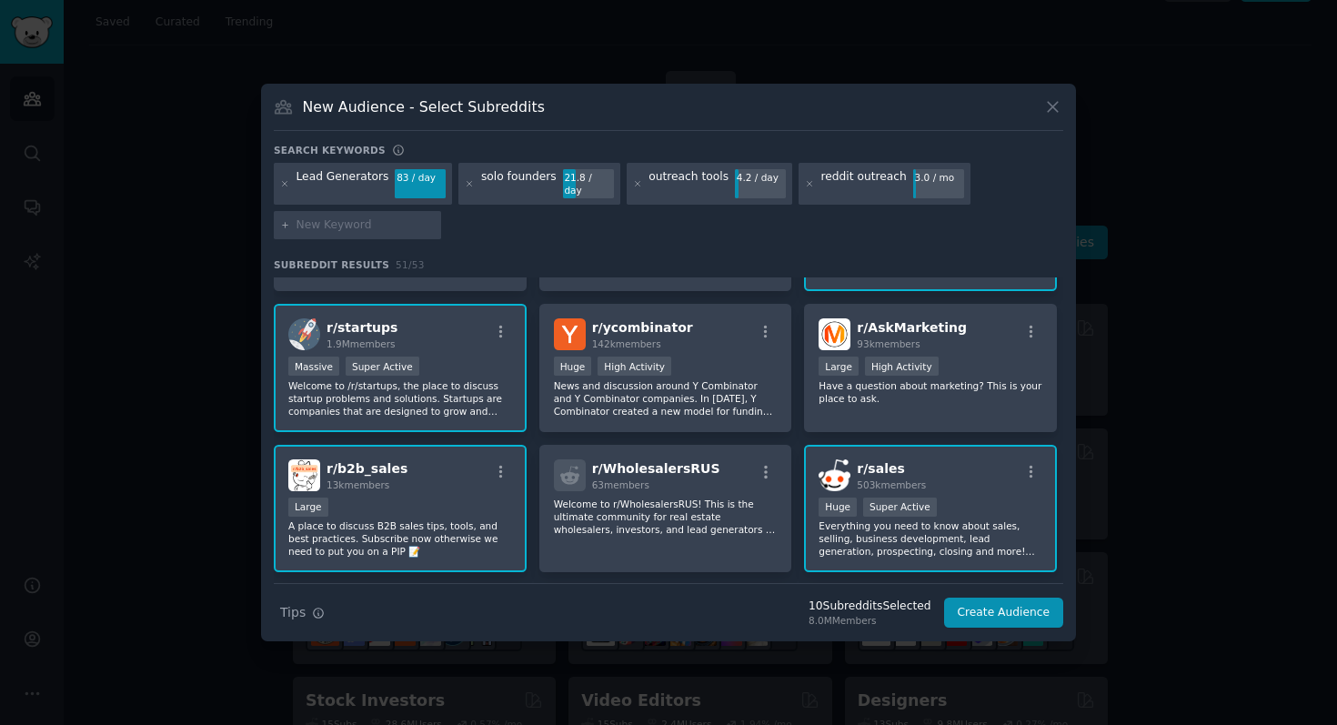
click at [336, 221] on input "text" at bounding box center [366, 225] width 138 height 16
type input "lead generation"
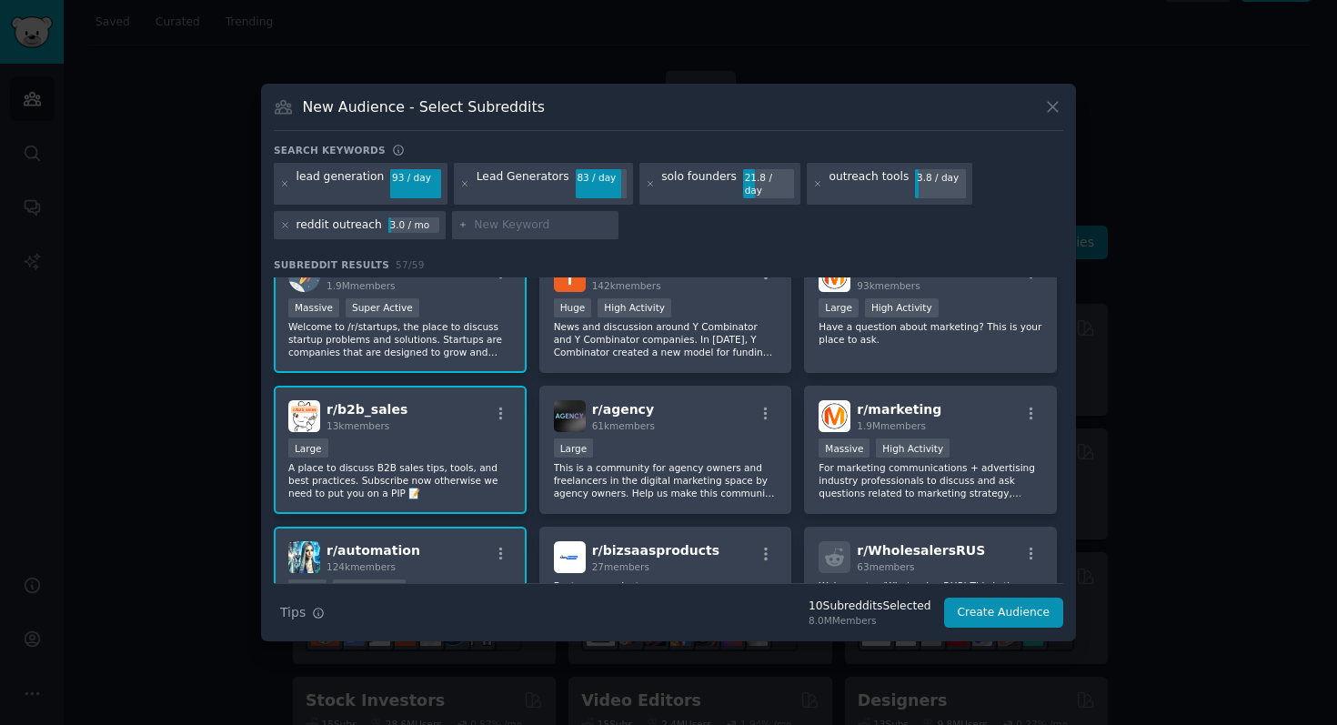
scroll to position [749, 0]
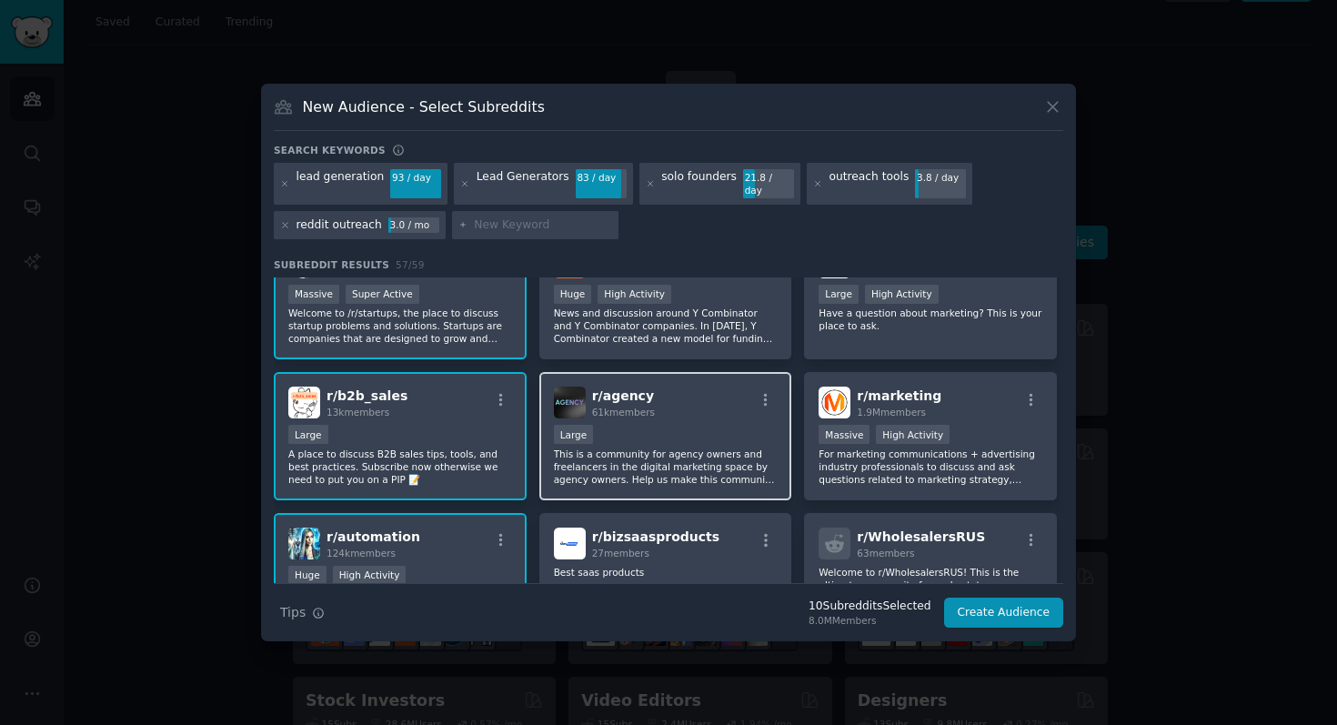
click at [725, 474] on p "This is a community for agency owners and freelancers in the digital marketing …" at bounding box center [666, 466] width 224 height 38
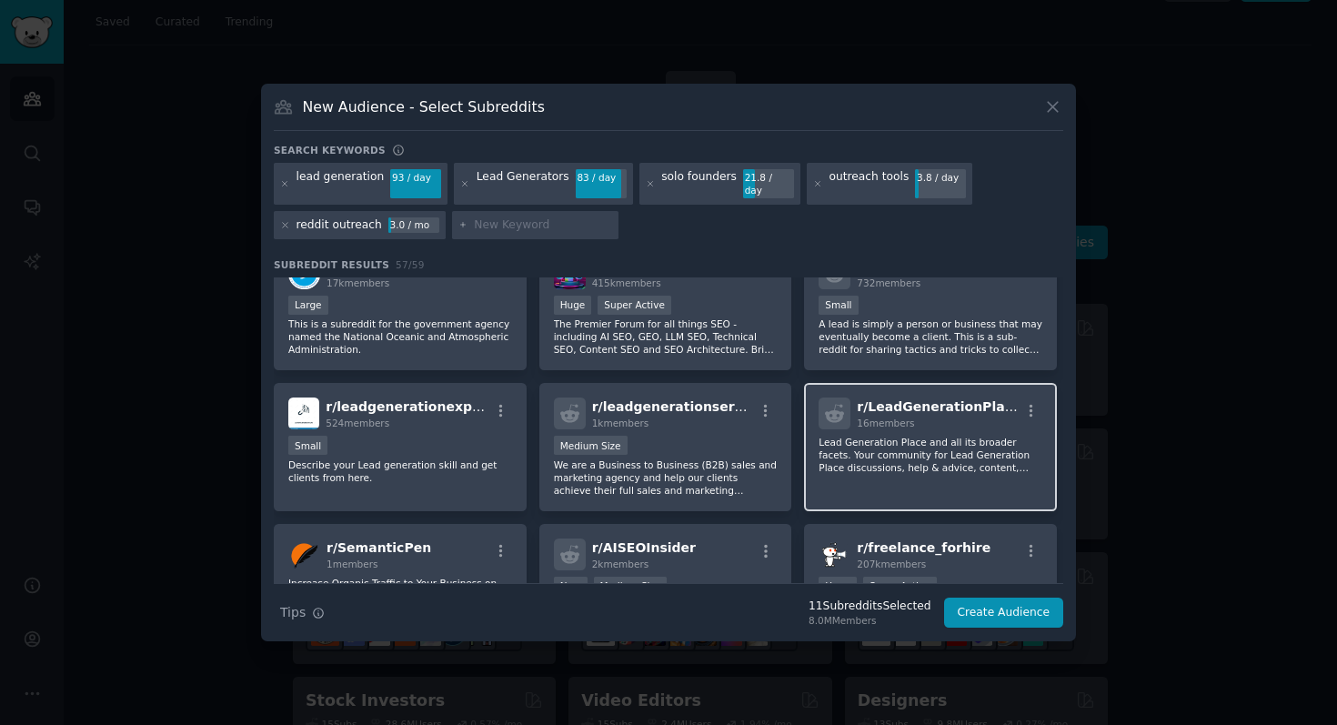
scroll to position [2159, 0]
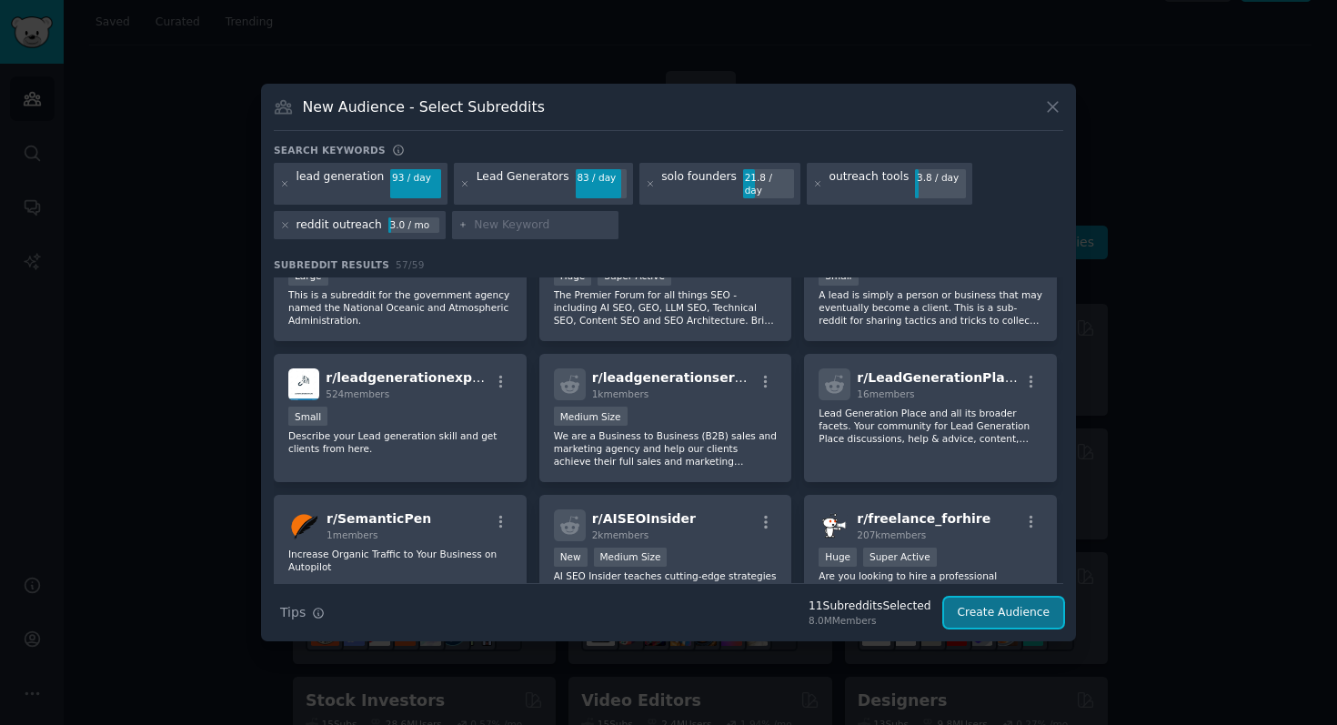
click at [999, 609] on button "Create Audience" at bounding box center [1004, 613] width 120 height 31
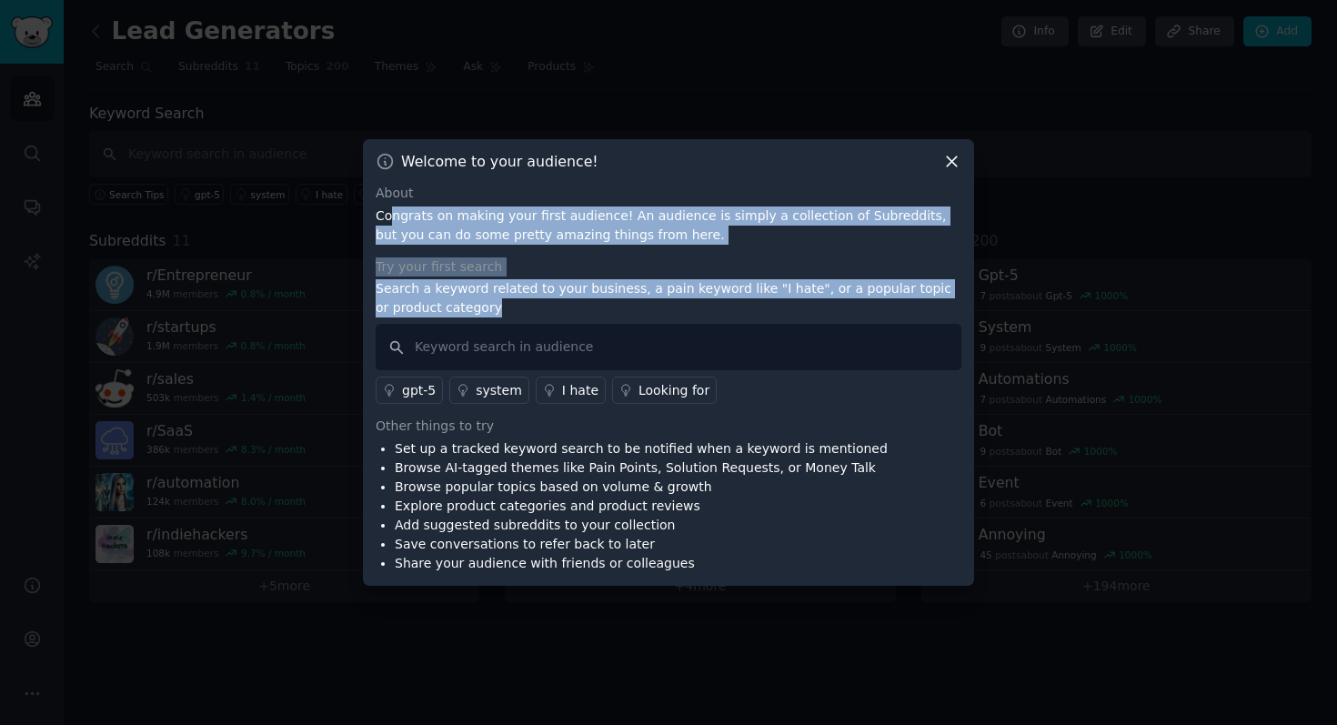
drag, startPoint x: 394, startPoint y: 216, endPoint x: 690, endPoint y: 307, distance: 310.4
click at [690, 307] on div "About Congrats on making your first audience! An audience is simply a collectio…" at bounding box center [669, 378] width 586 height 389
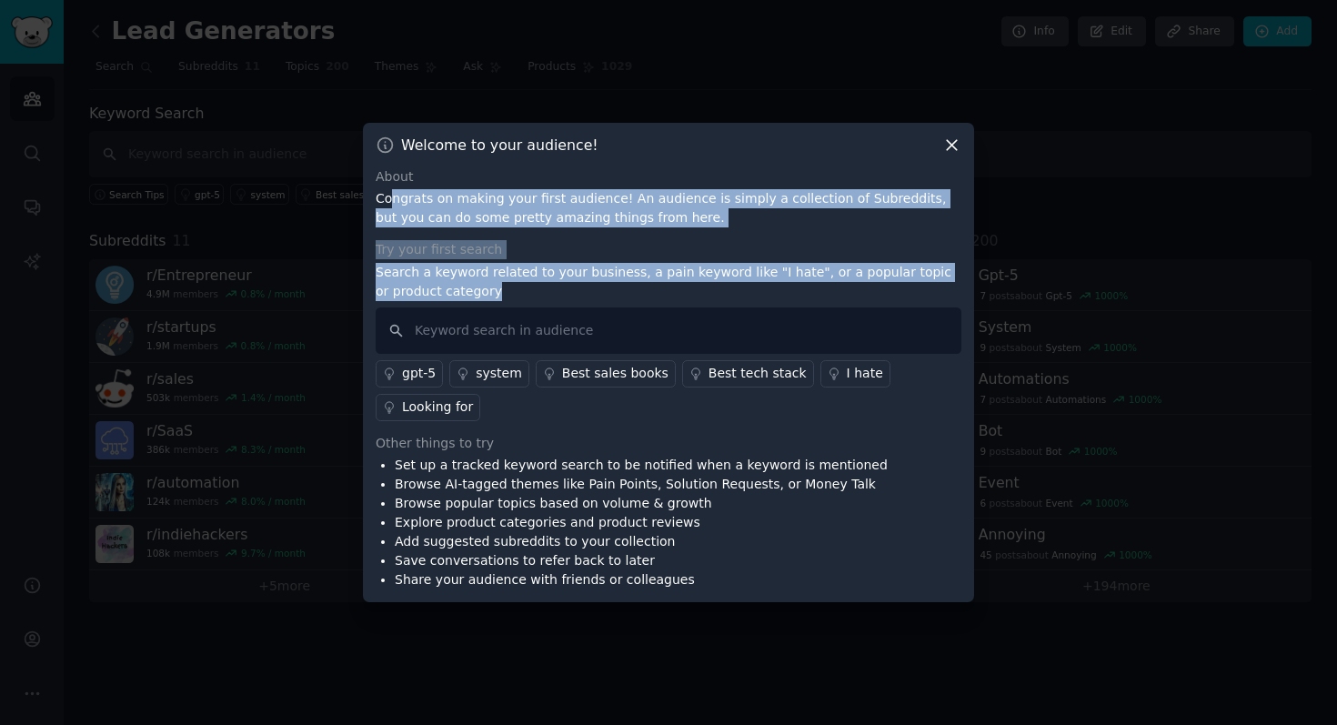
click at [676, 272] on p "Search a keyword related to your business, a pain keyword like "I hate", or a p…" at bounding box center [669, 282] width 586 height 38
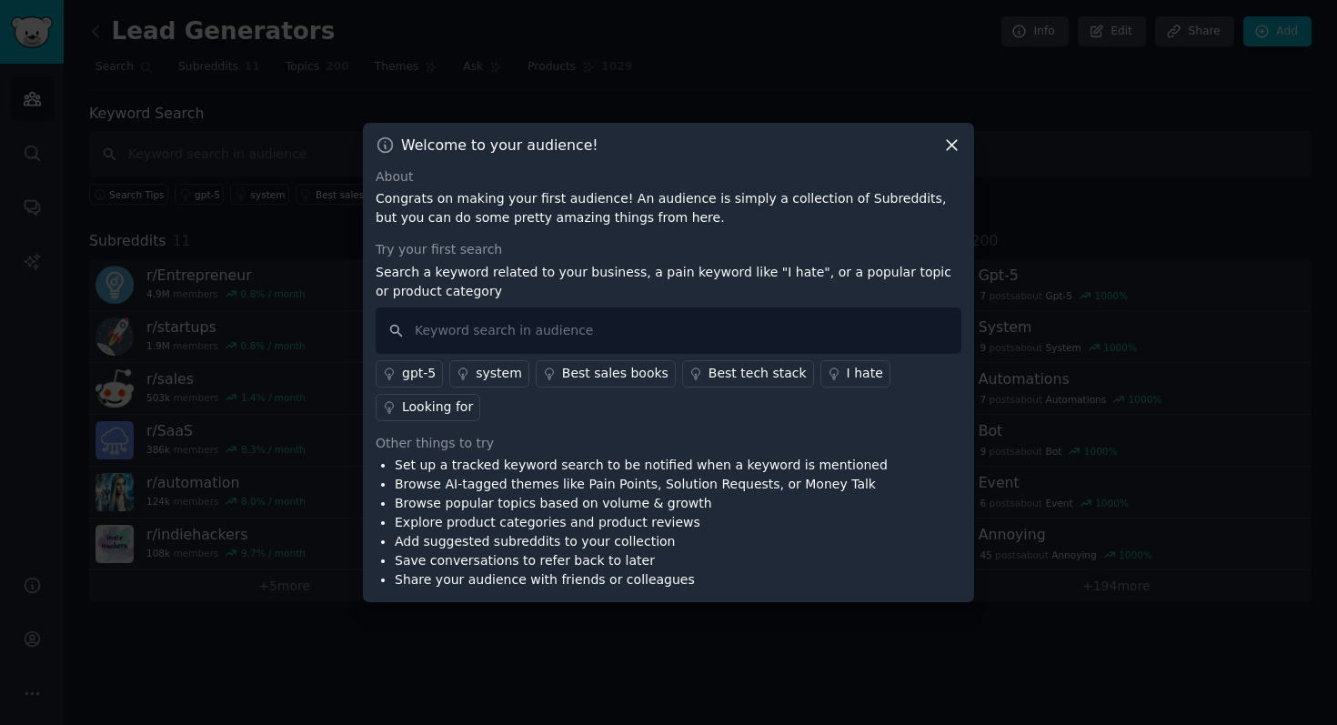
click at [944, 147] on icon at bounding box center [951, 145] width 19 height 19
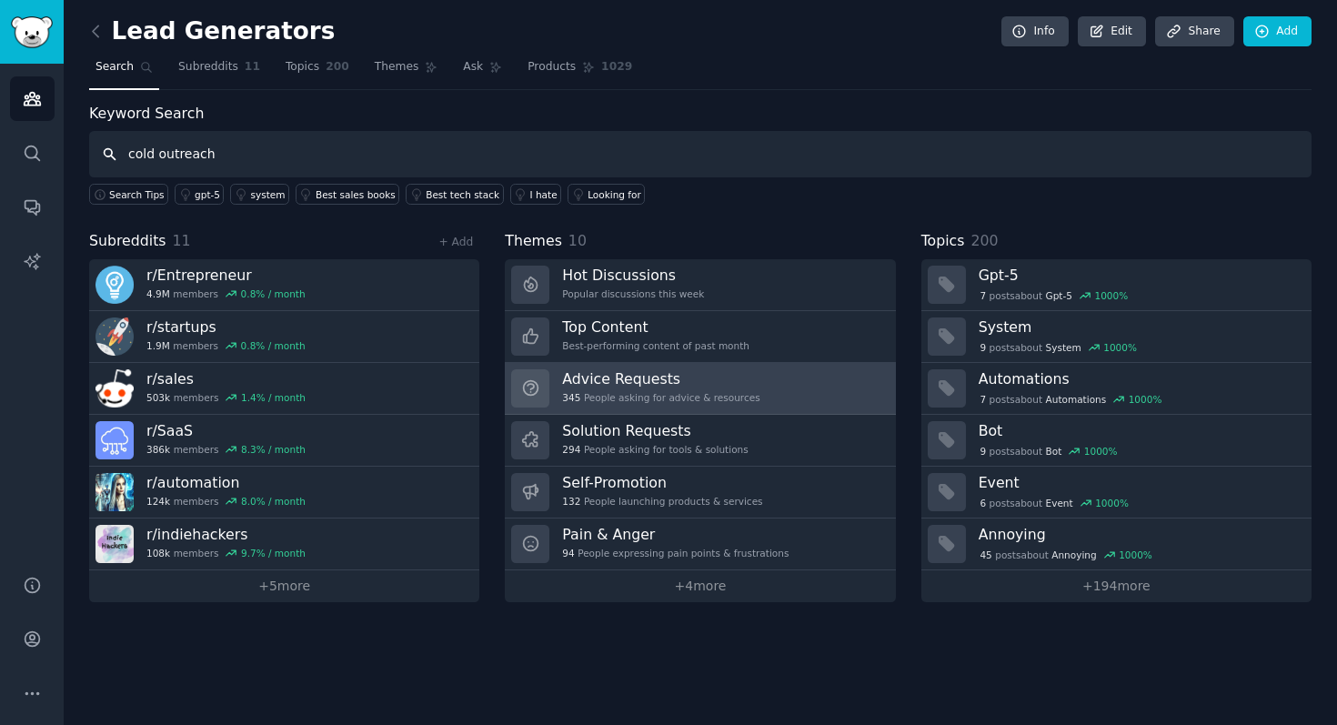
type input "cold outreach"
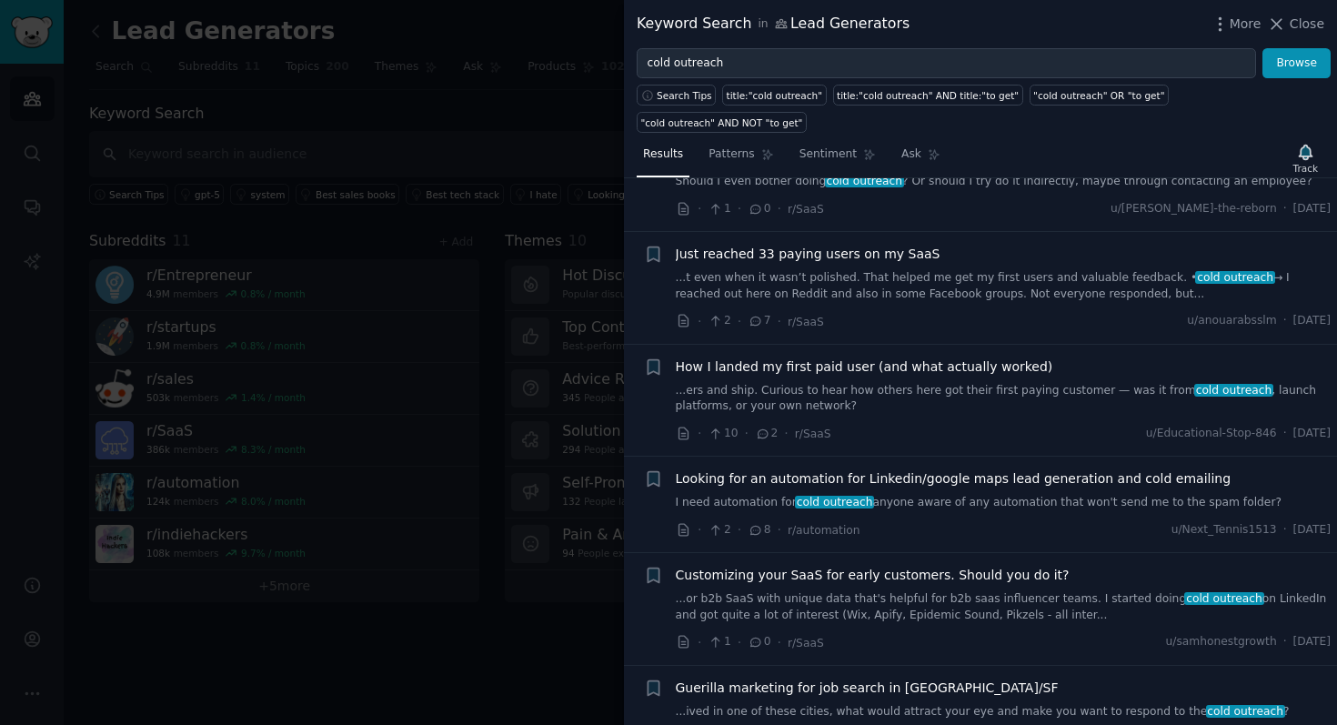
scroll to position [185, 0]
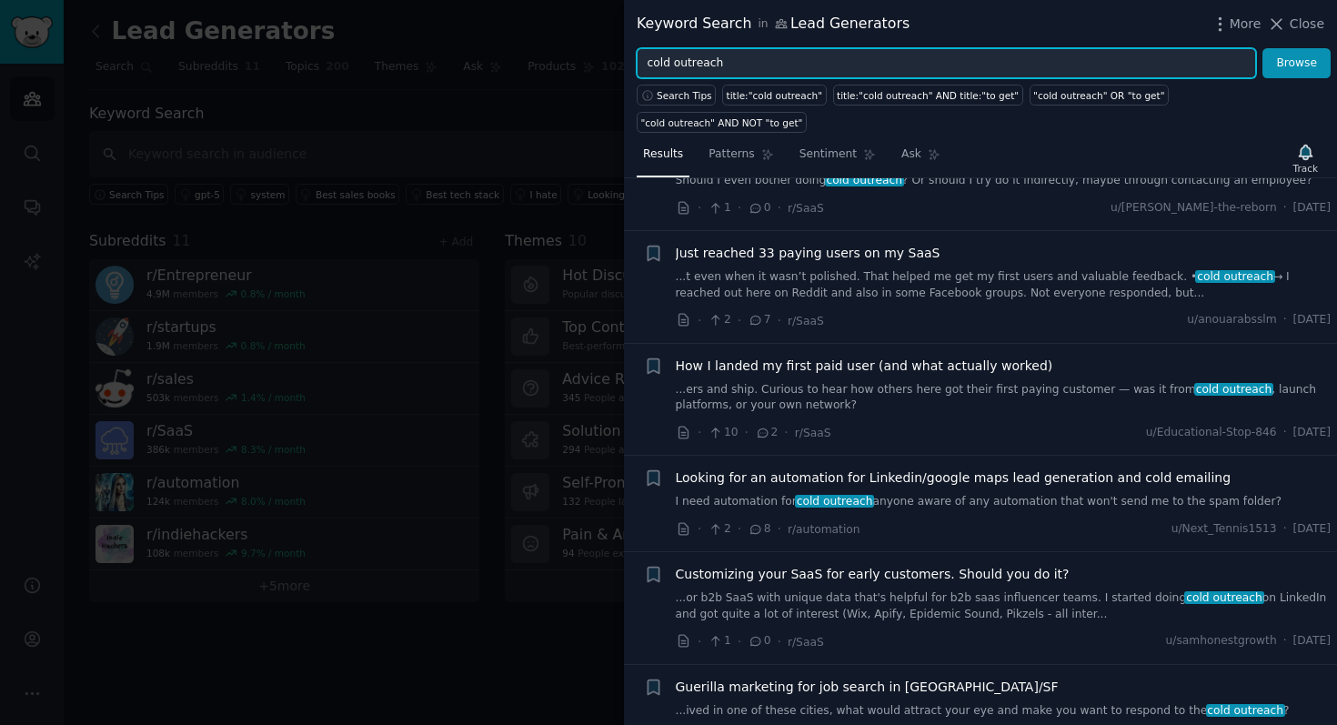
click at [739, 58] on input "cold outreach" at bounding box center [946, 63] width 619 height 31
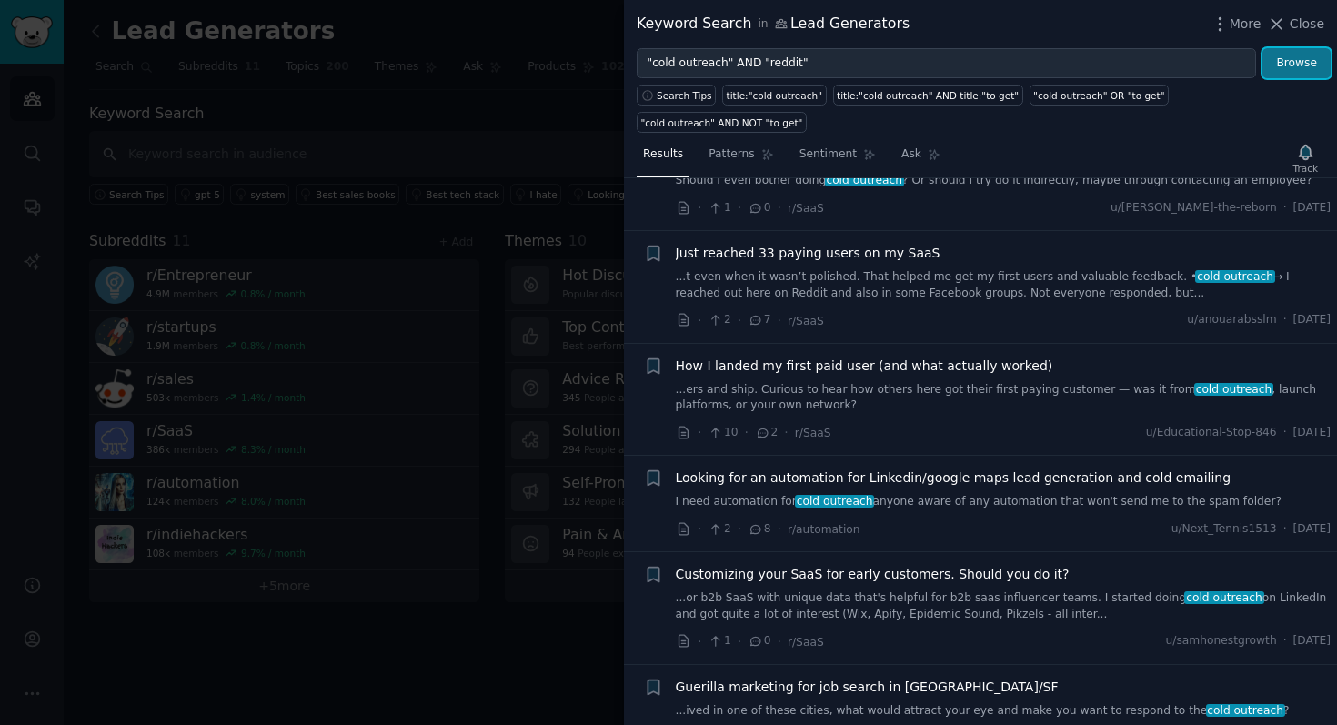
click at [1298, 70] on button "Browse" at bounding box center [1296, 63] width 68 height 31
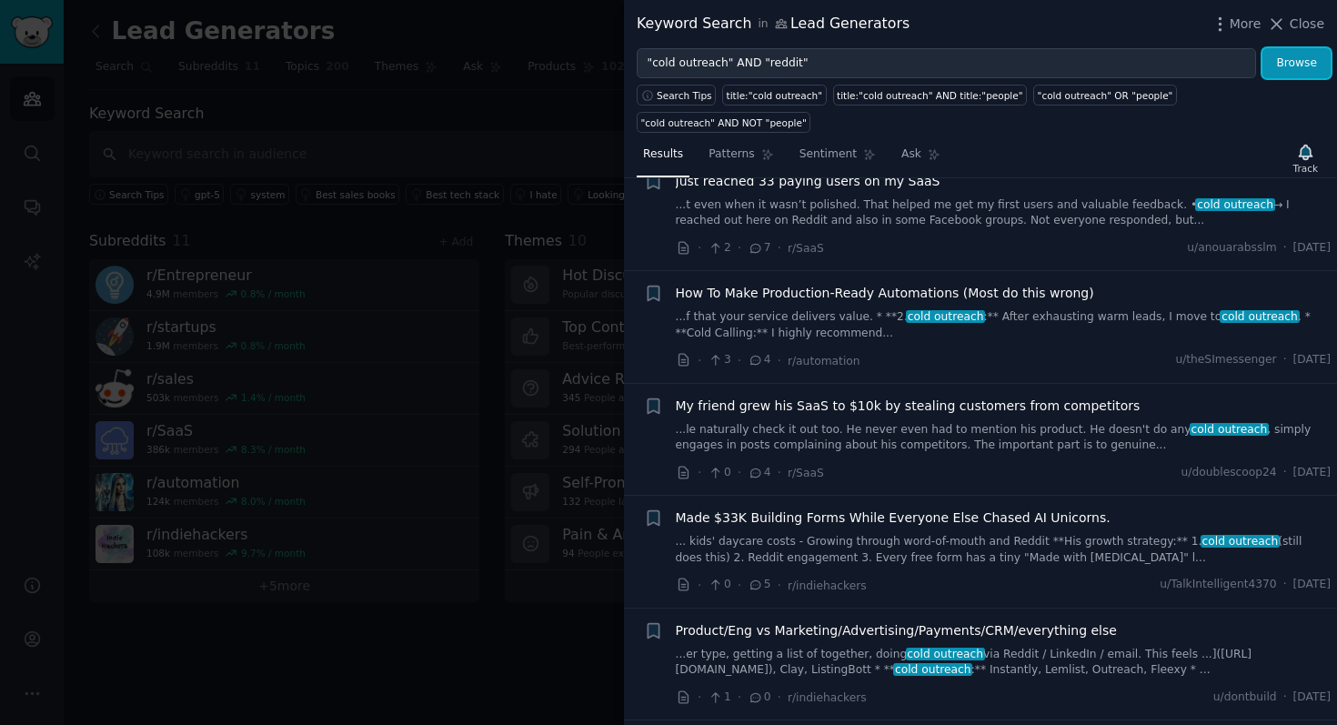
scroll to position [49, 0]
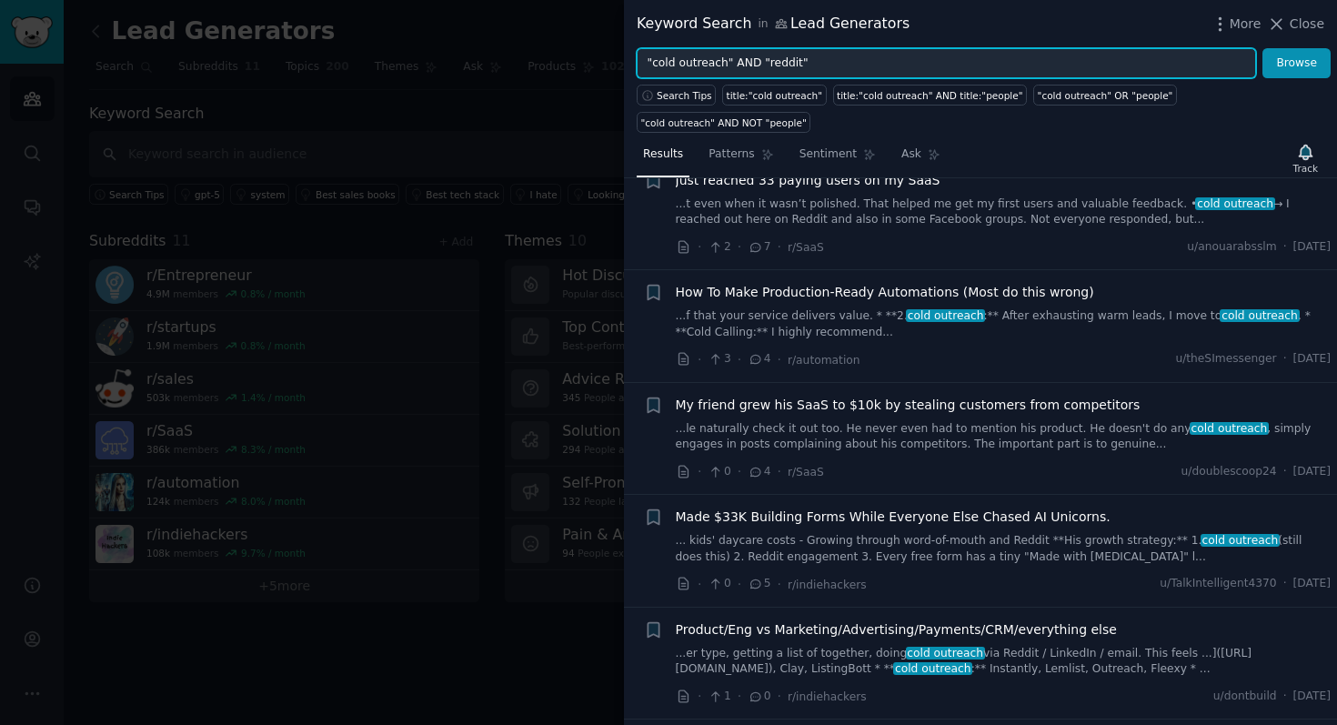
drag, startPoint x: 817, startPoint y: 64, endPoint x: 619, endPoint y: 64, distance: 197.4
click at [619, 64] on div "Keyword Search in Lead Generators More Close "cold outreach" AND "reddit" Brows…" at bounding box center [668, 362] width 1337 height 725
click at [1262, 48] on button "Browse" at bounding box center [1296, 63] width 68 height 31
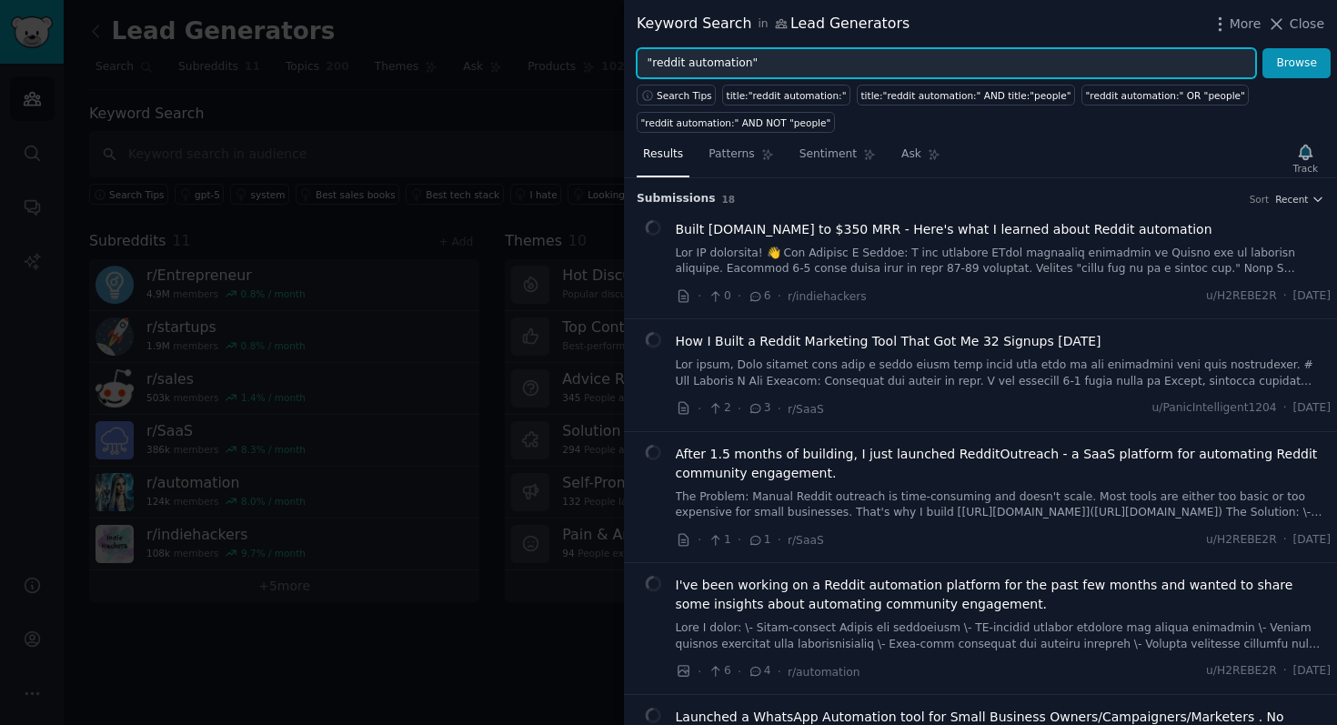
type input ""reddit automation""
click at [1262, 48] on button "Browse" at bounding box center [1296, 63] width 68 height 31
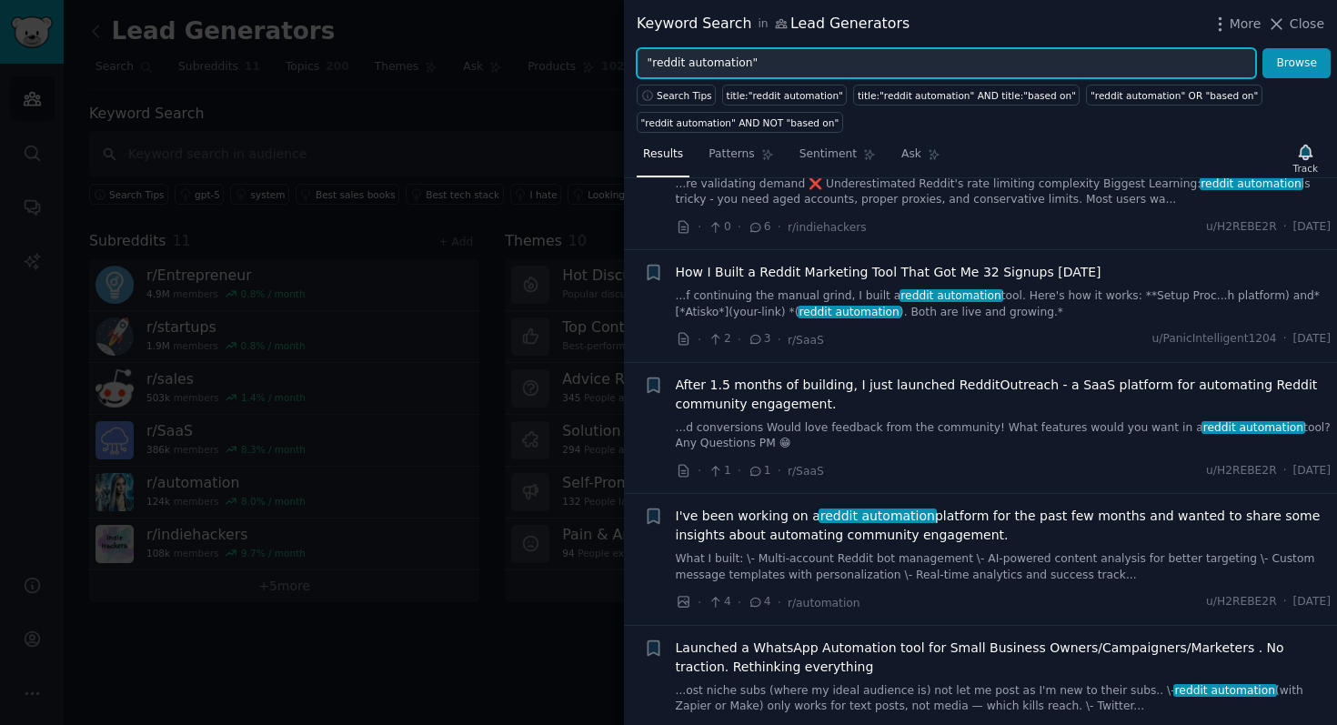
scroll to position [119, 0]
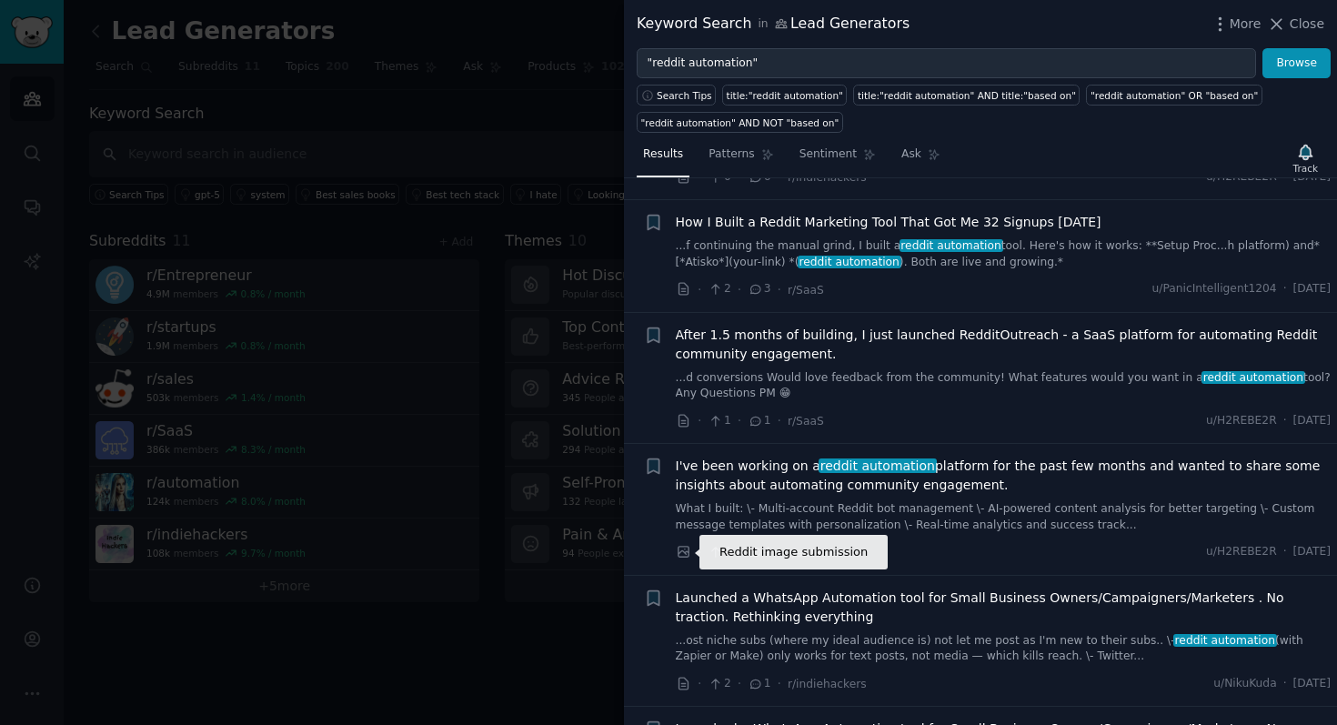
click at [685, 550] on icon at bounding box center [684, 552] width 16 height 16
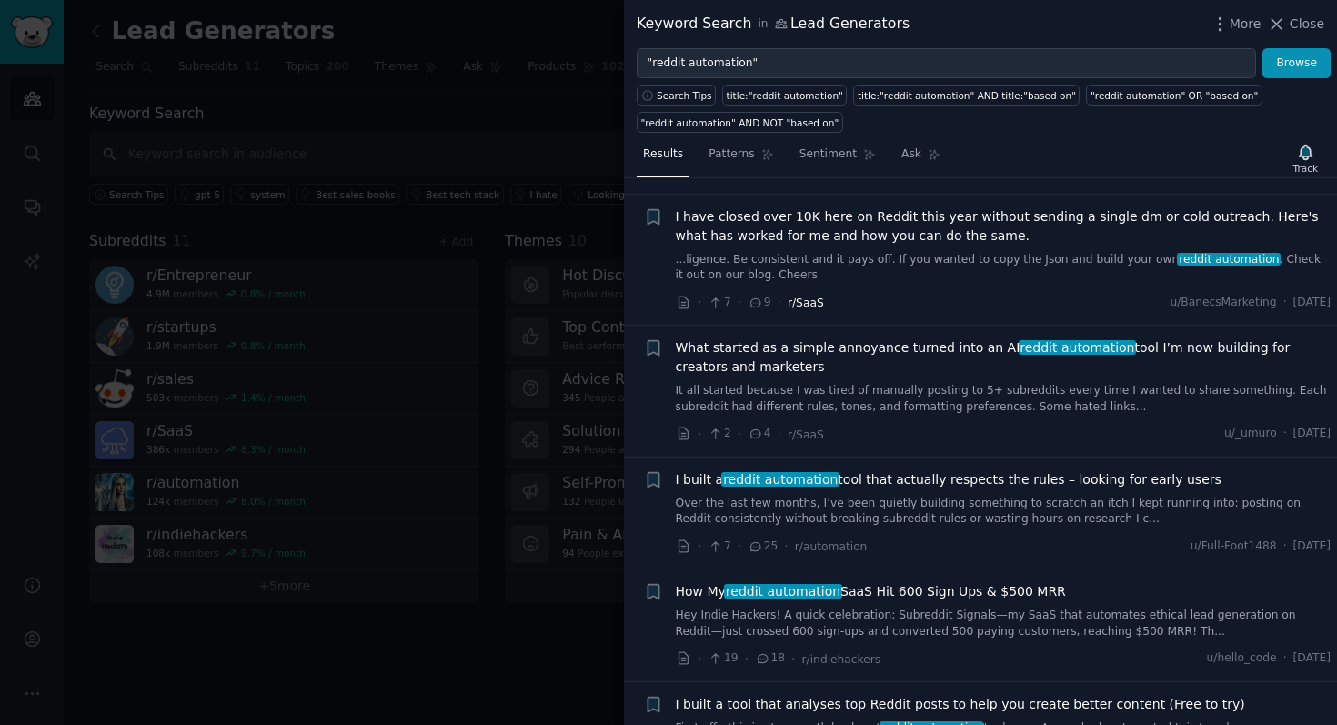
scroll to position [769, 0]
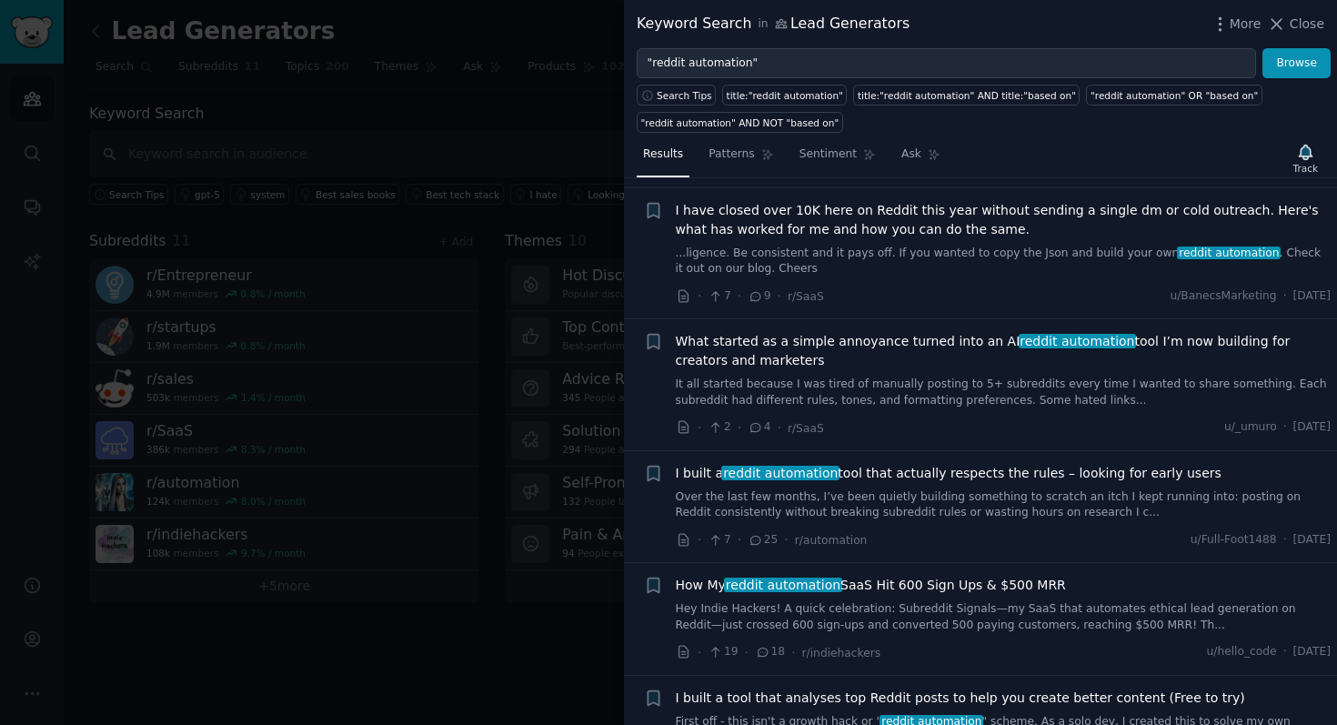
click at [887, 503] on link "Over the last few months, I’ve been quietly building something to scratch an it…" at bounding box center [1004, 505] width 656 height 32
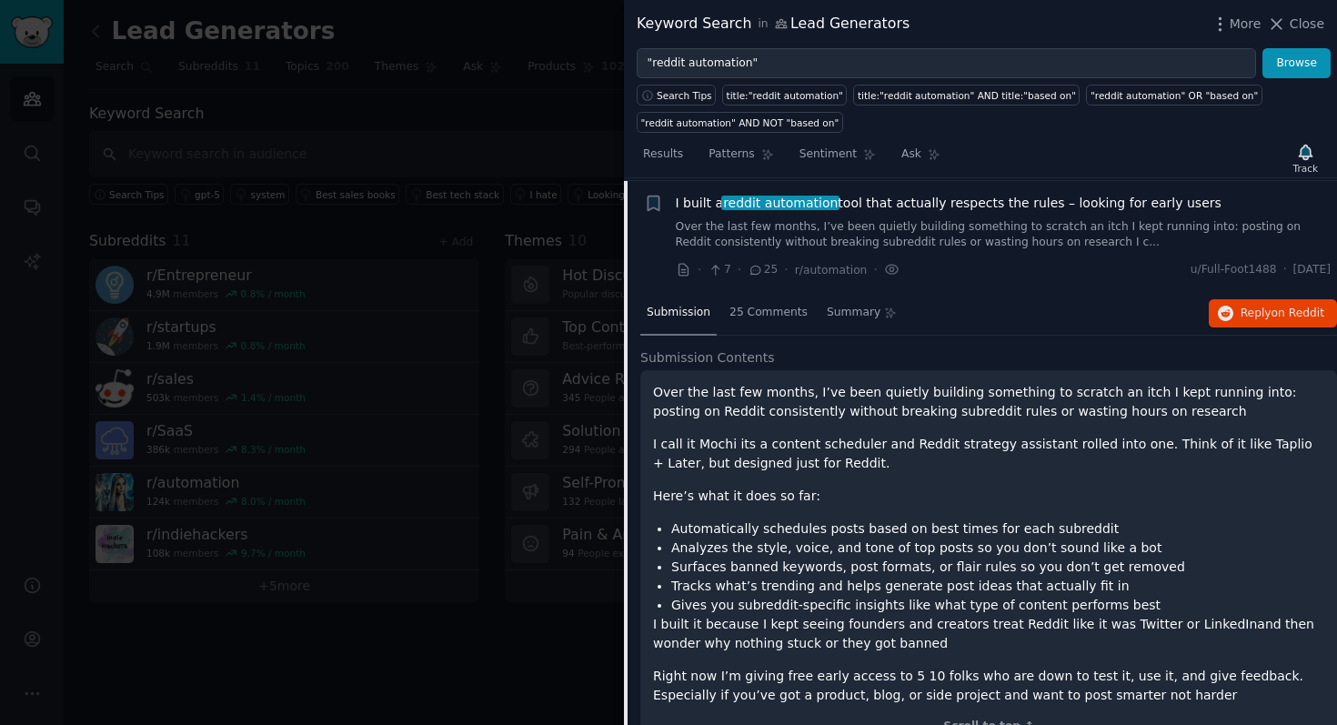
scroll to position [1041, 0]
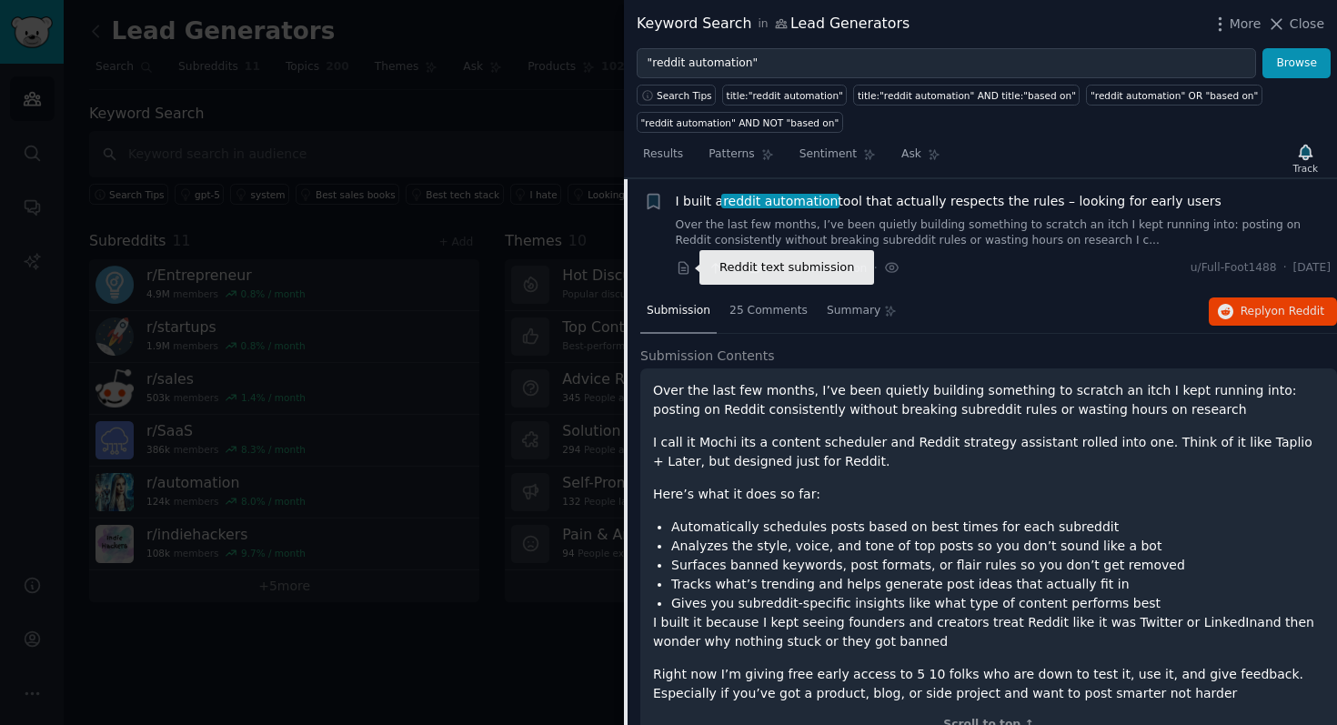
click at [682, 271] on icon at bounding box center [684, 268] width 16 height 16
